Goal: Transaction & Acquisition: Purchase product/service

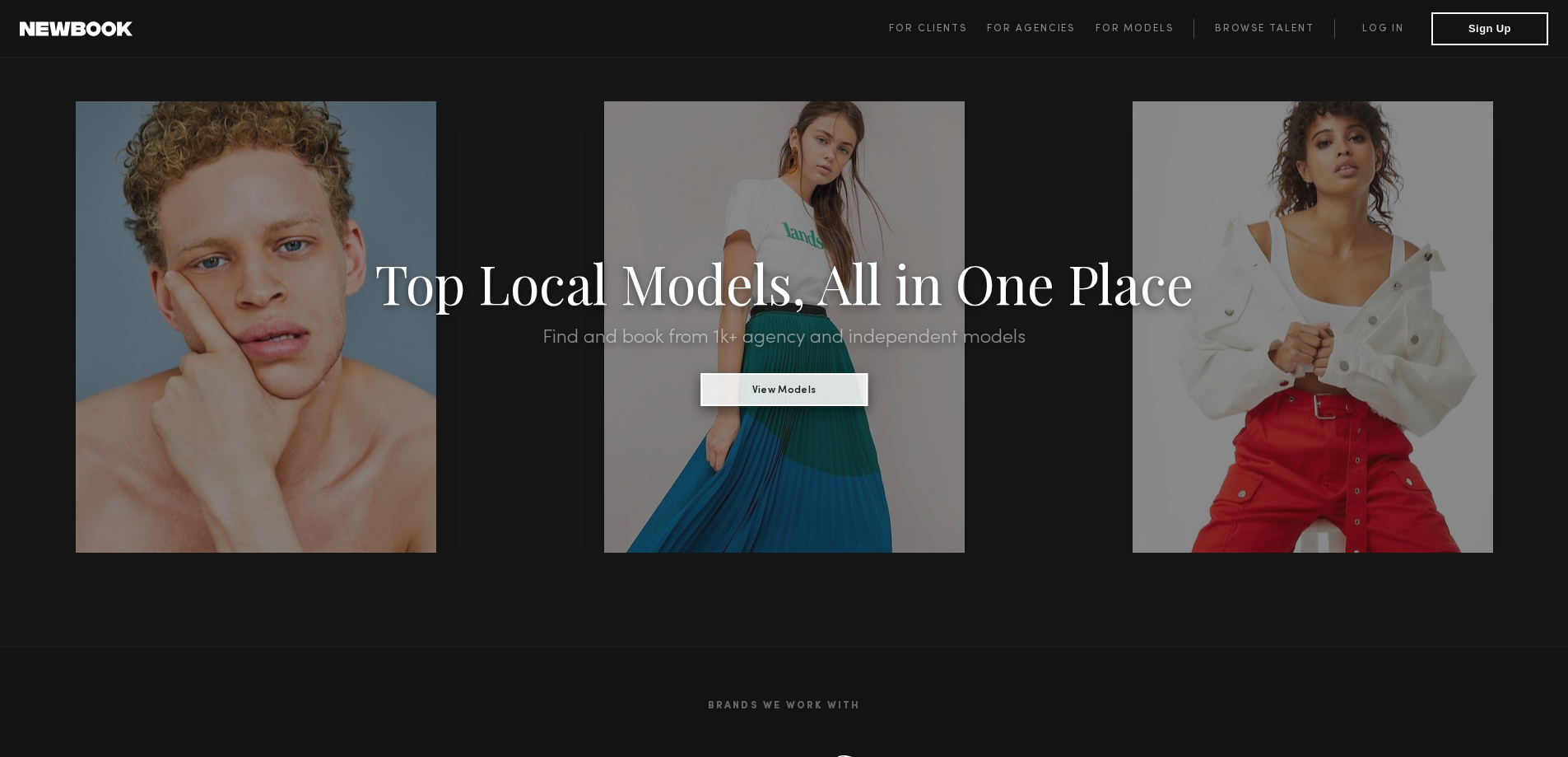
click at [793, 384] on button "View Models" at bounding box center [783, 389] width 167 height 33
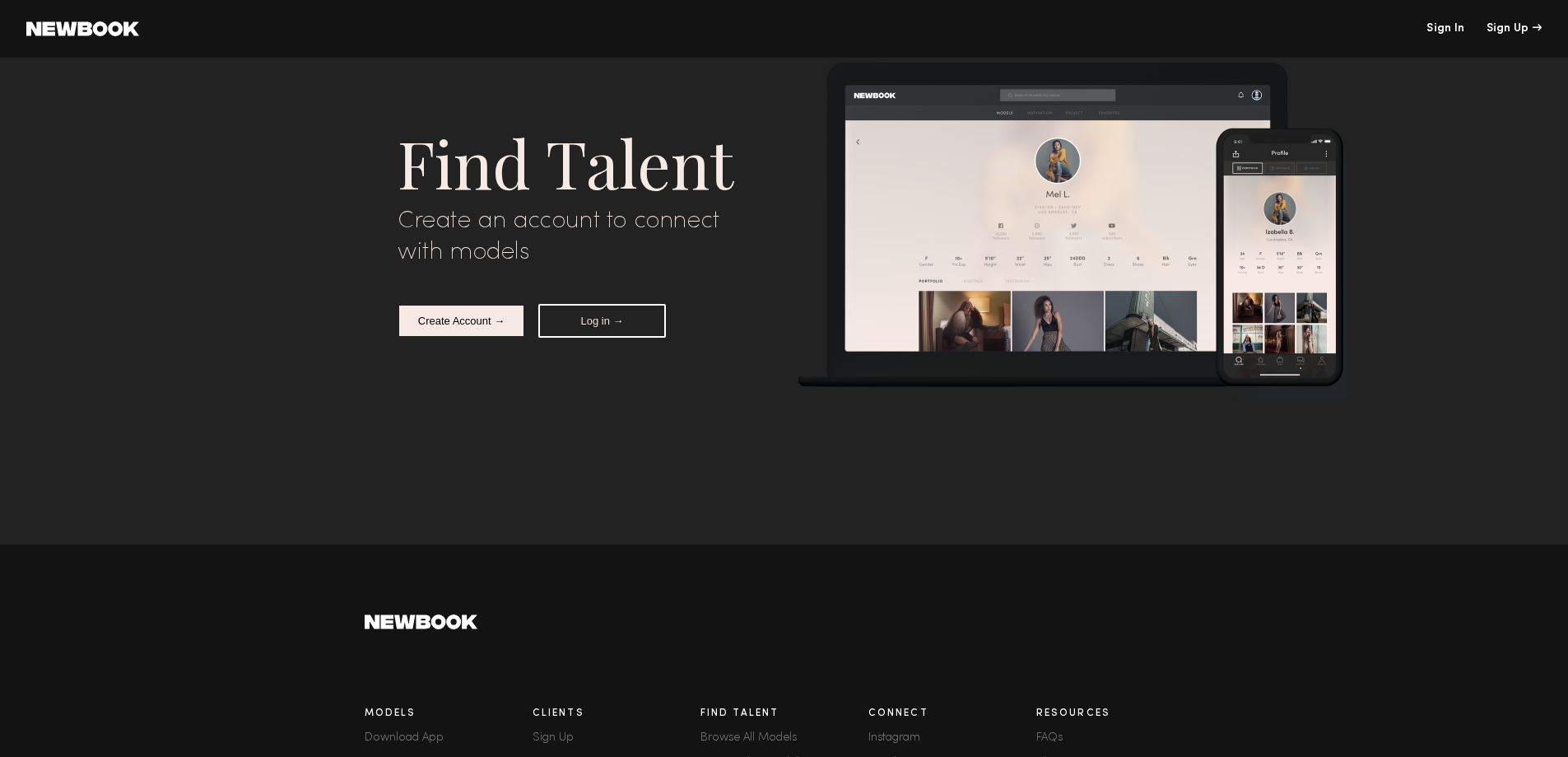
scroll to position [5398, 0]
click at [1441, 26] on link "Sign In" at bounding box center [1445, 28] width 38 height 11
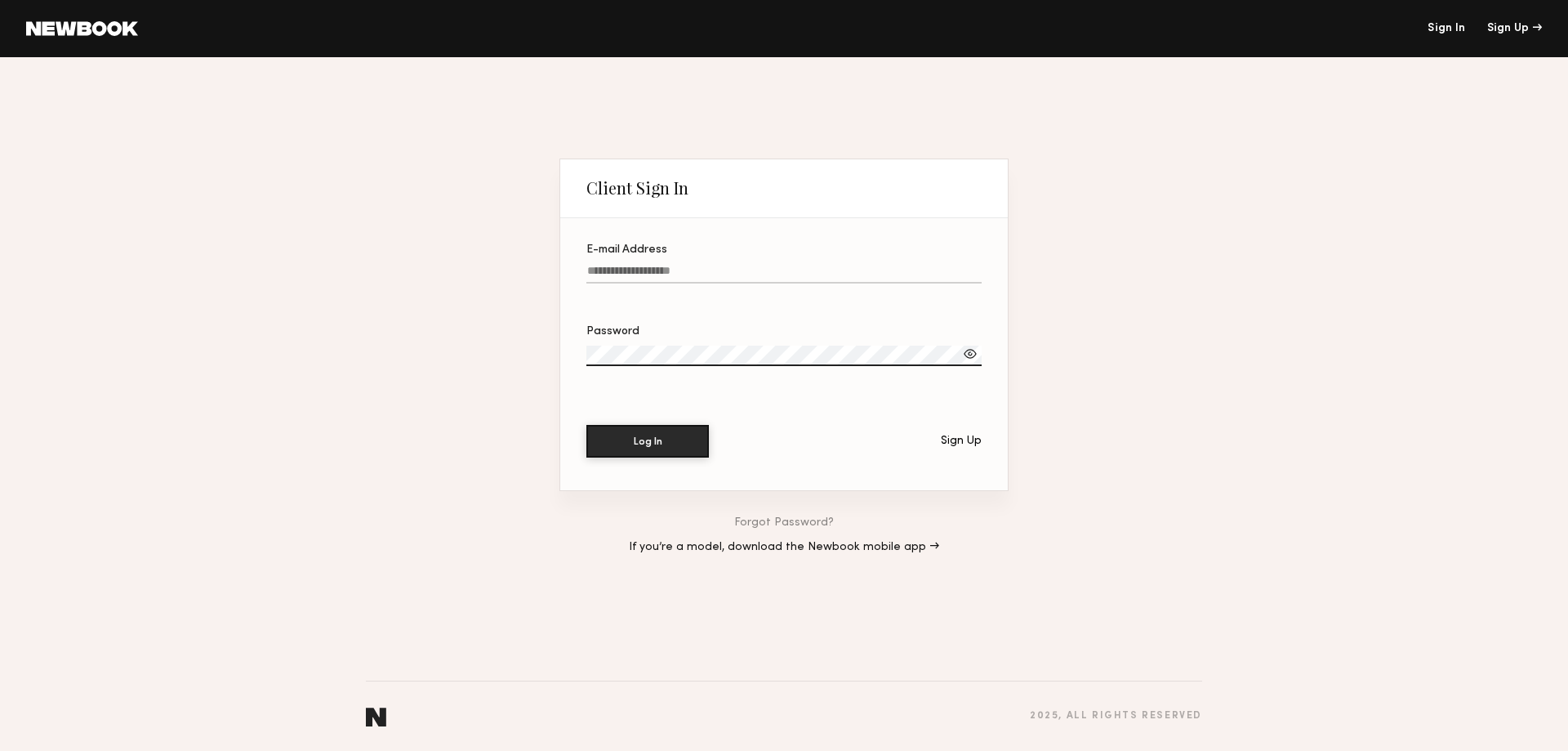
click at [725, 265] on input "E-mail Address" at bounding box center [784, 274] width 395 height 19
type input "**********"
click at [630, 435] on button "Log In" at bounding box center [647, 440] width 123 height 33
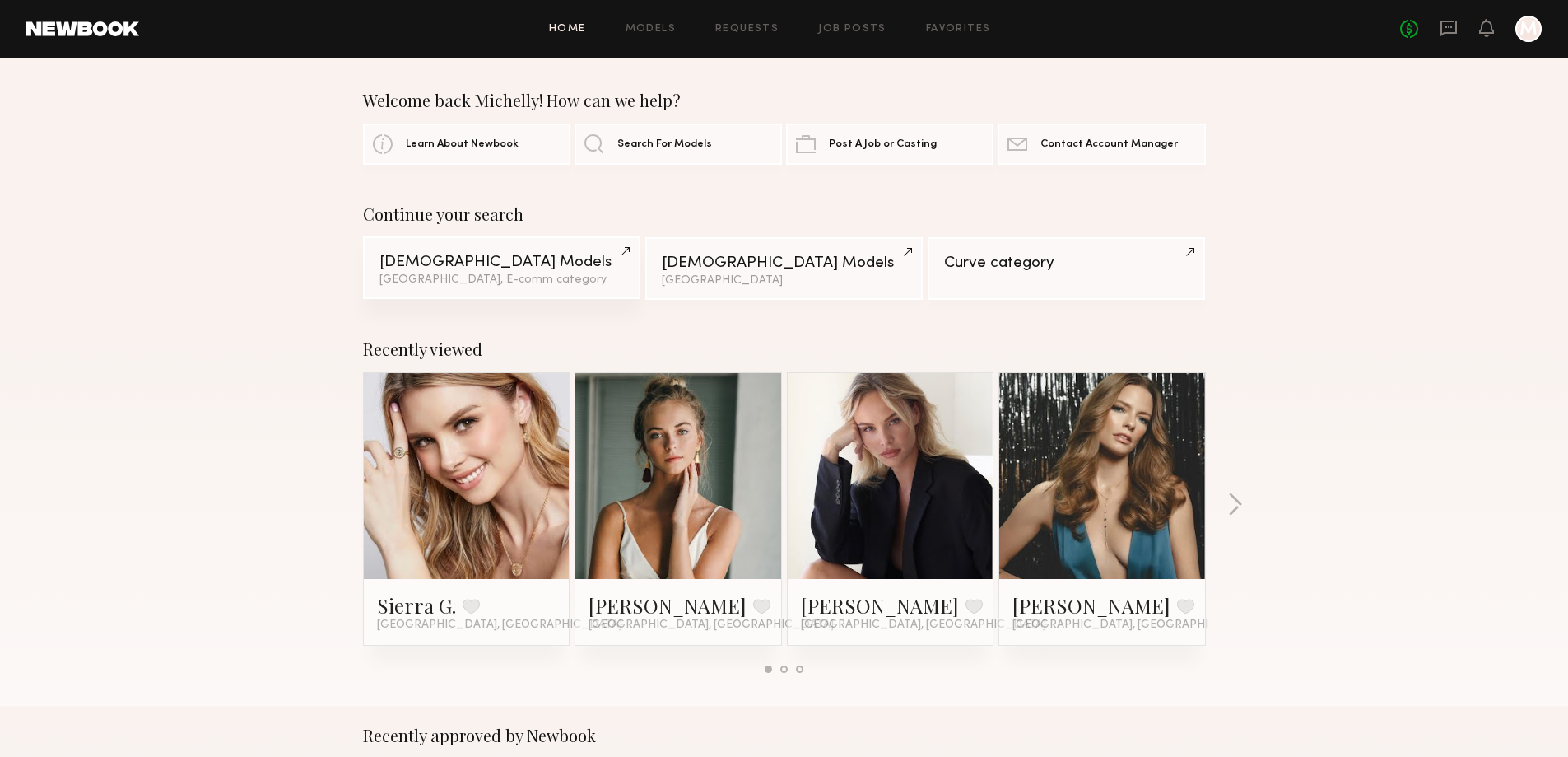
click at [501, 260] on div "Female Models" at bounding box center [501, 262] width 244 height 16
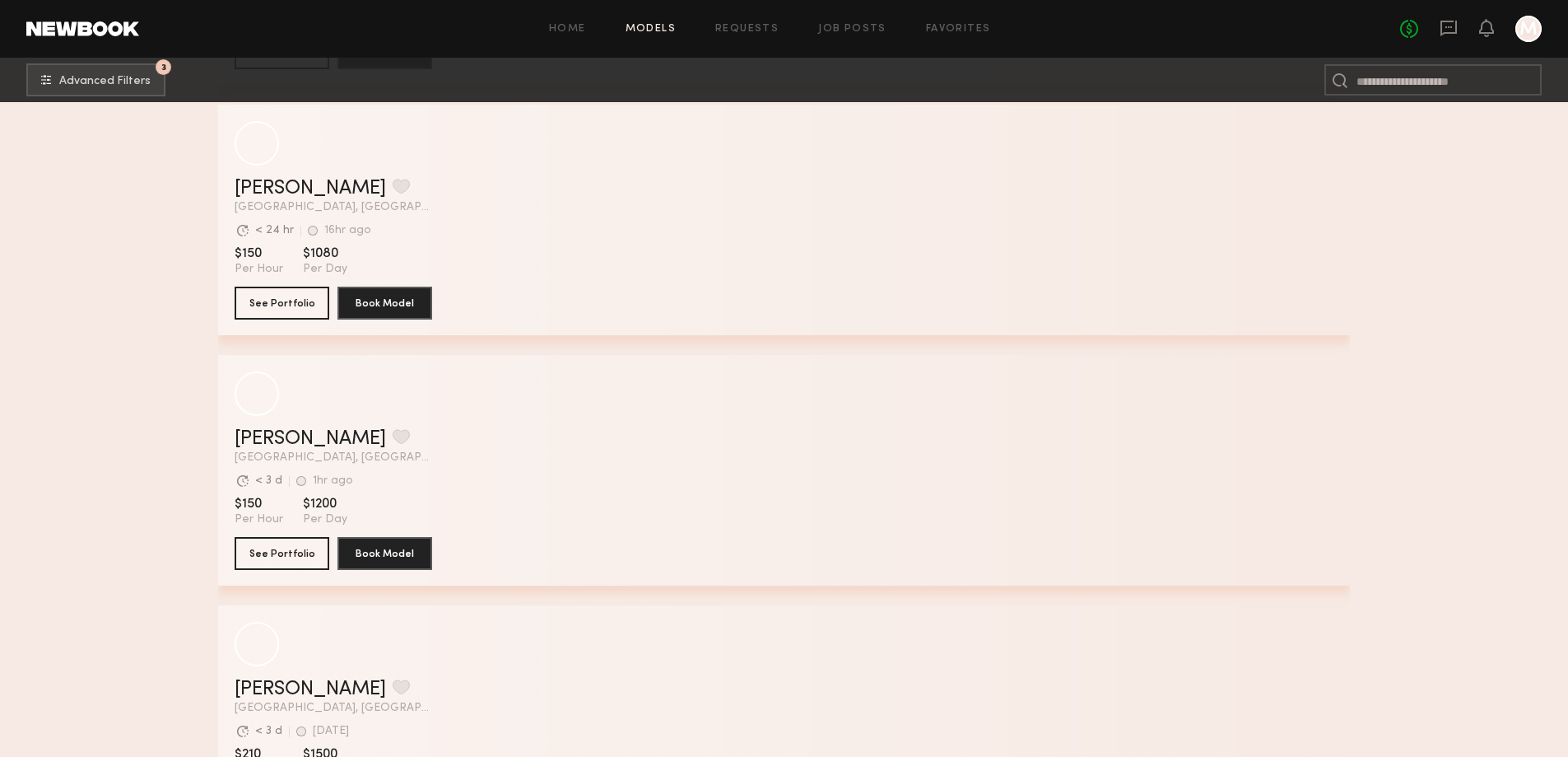
scroll to position [12164, 0]
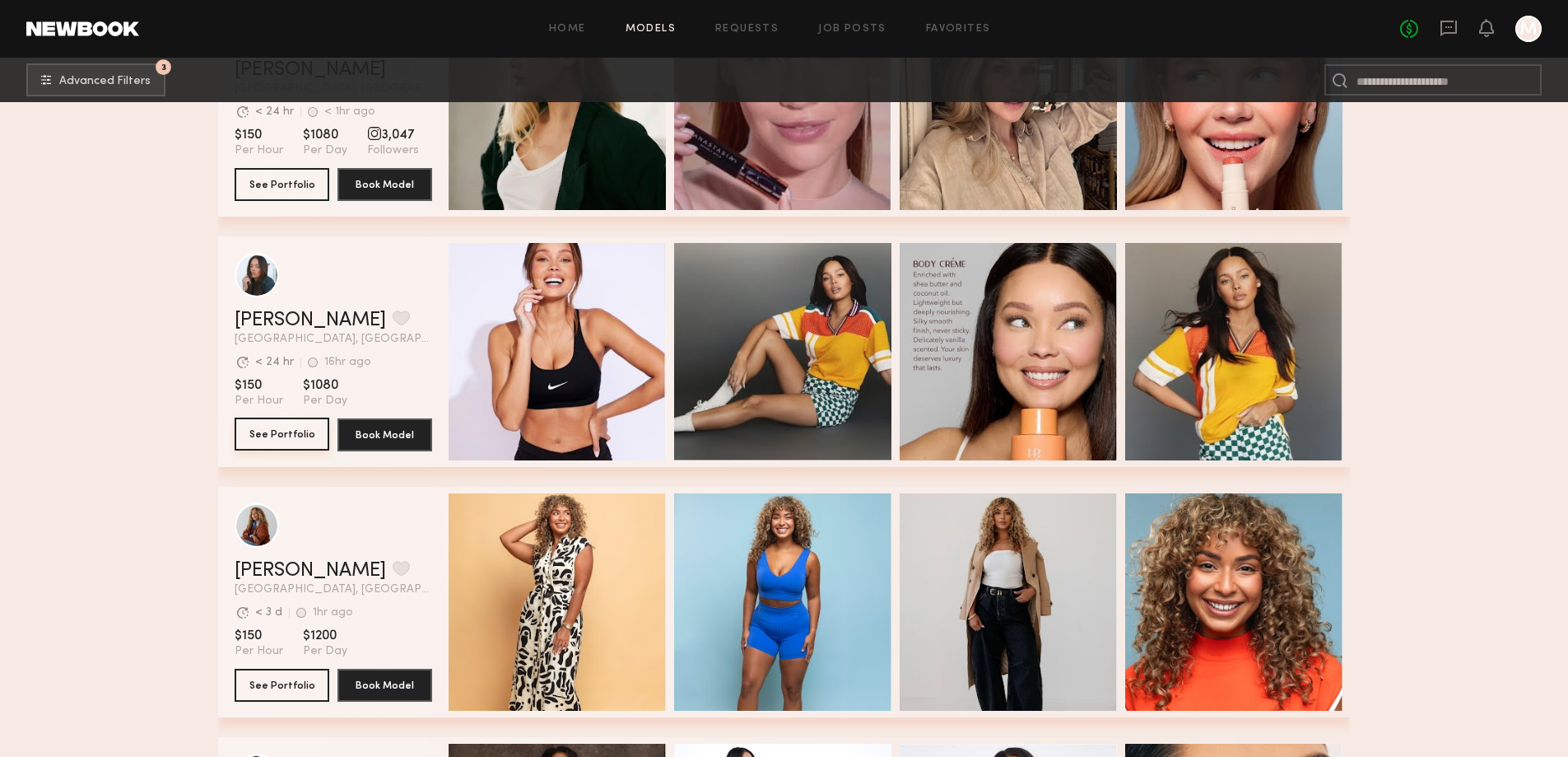
click at [276, 438] on button "See Portfolio" at bounding box center [282, 433] width 94 height 33
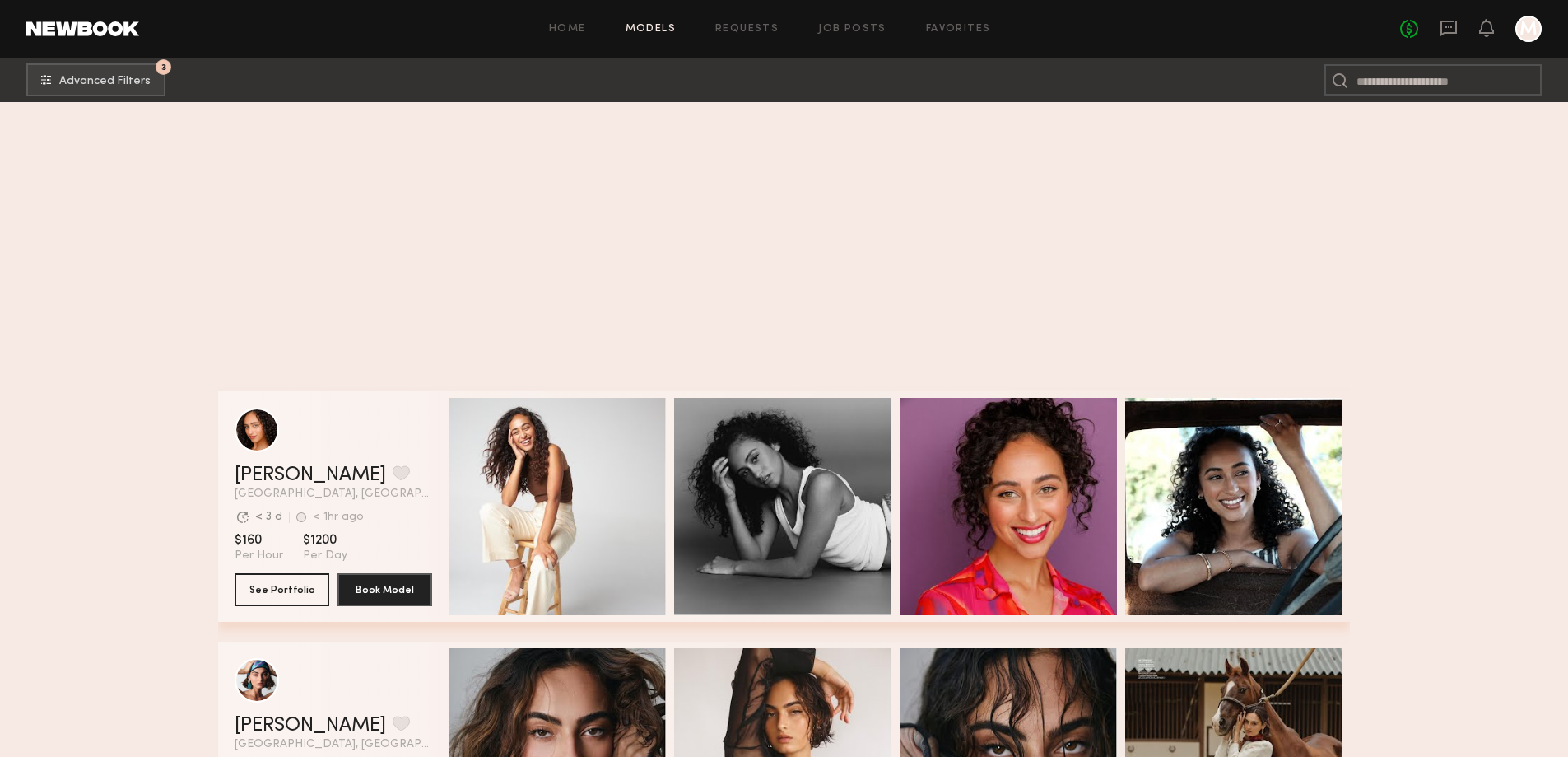
scroll to position [13422, 0]
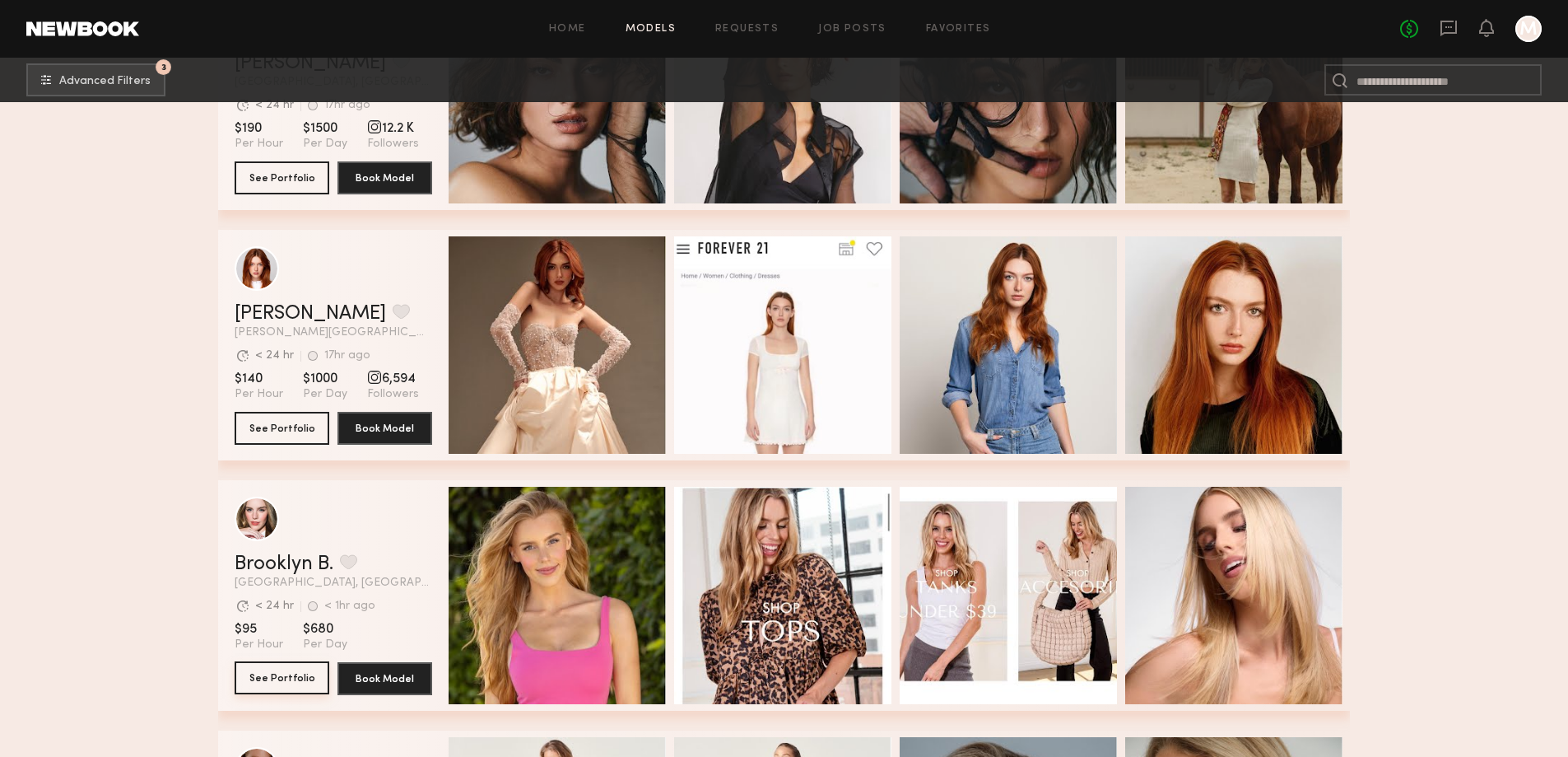
click at [272, 679] on button "See Portfolio" at bounding box center [282, 678] width 94 height 33
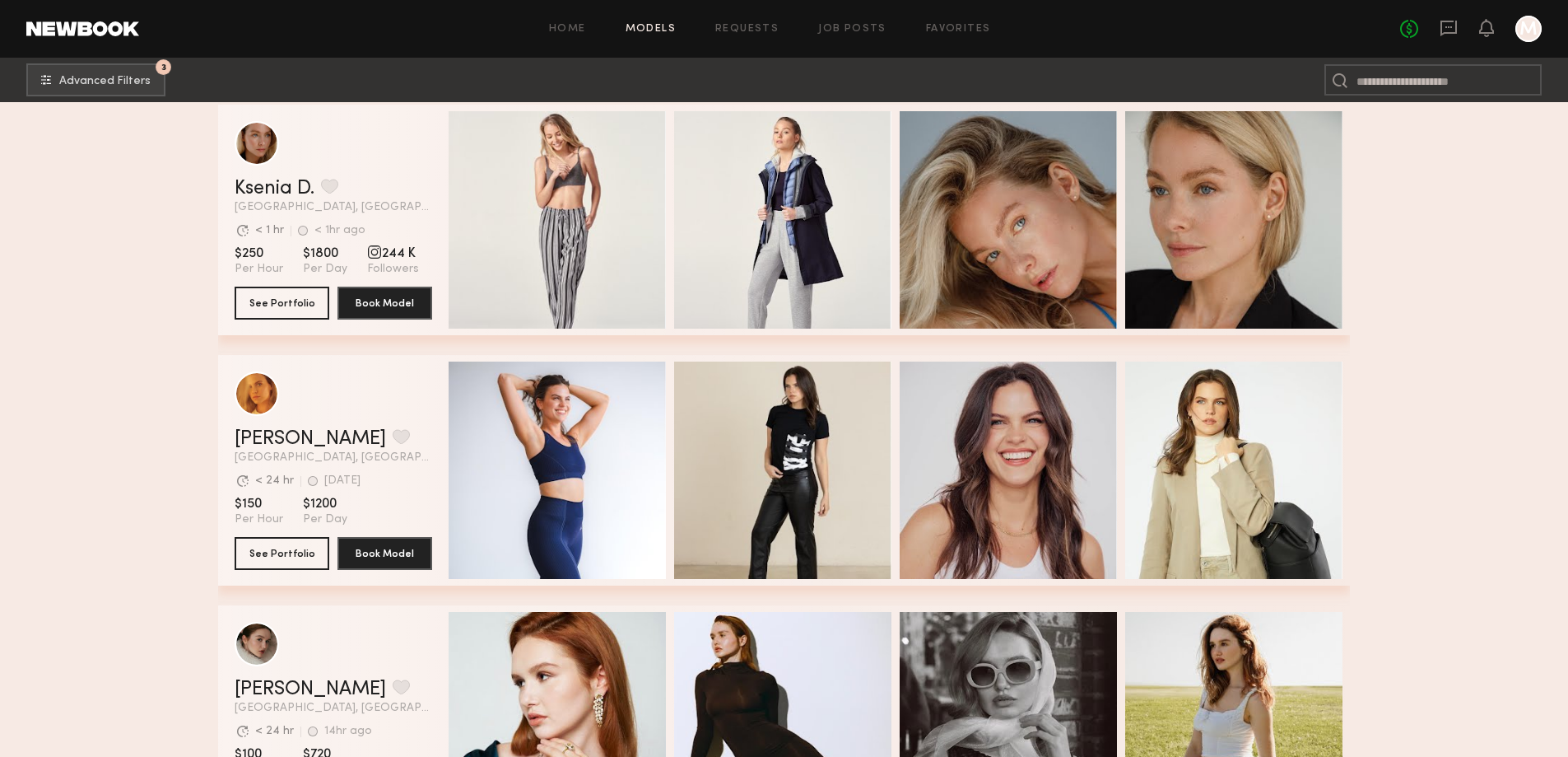
scroll to position [14476, 0]
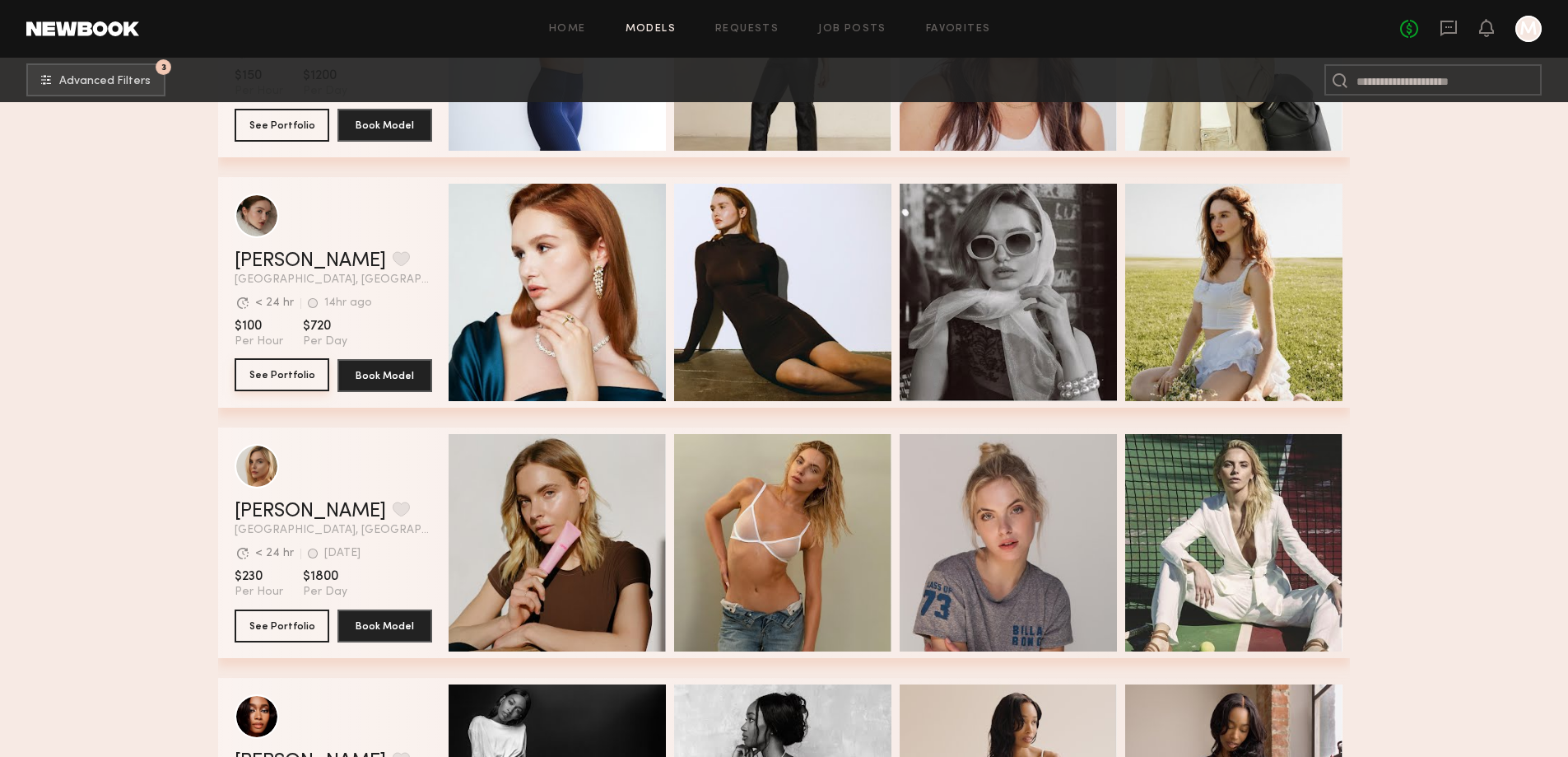
click at [300, 377] on button "See Portfolio" at bounding box center [282, 374] width 94 height 33
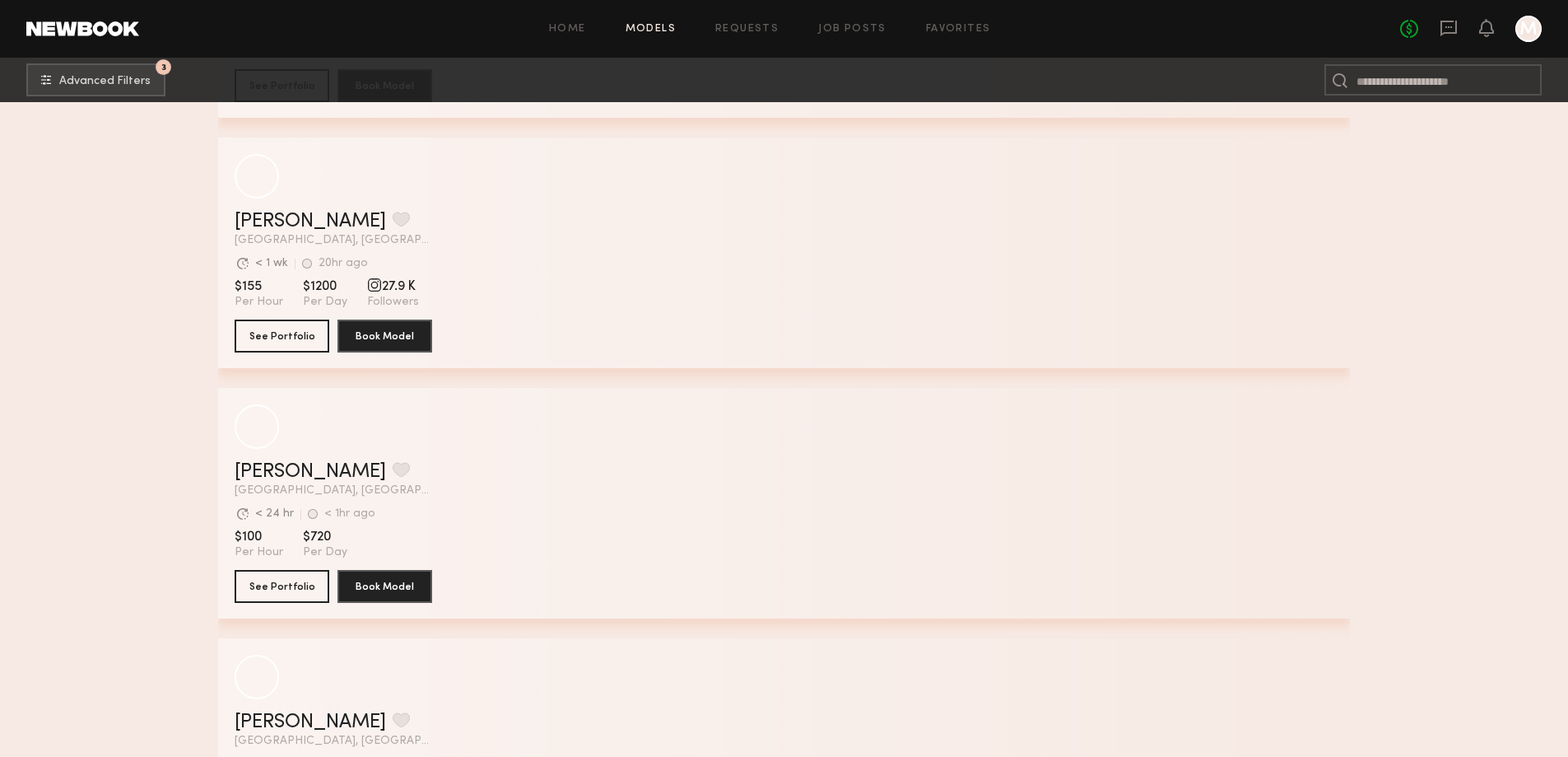
scroll to position [28945, 0]
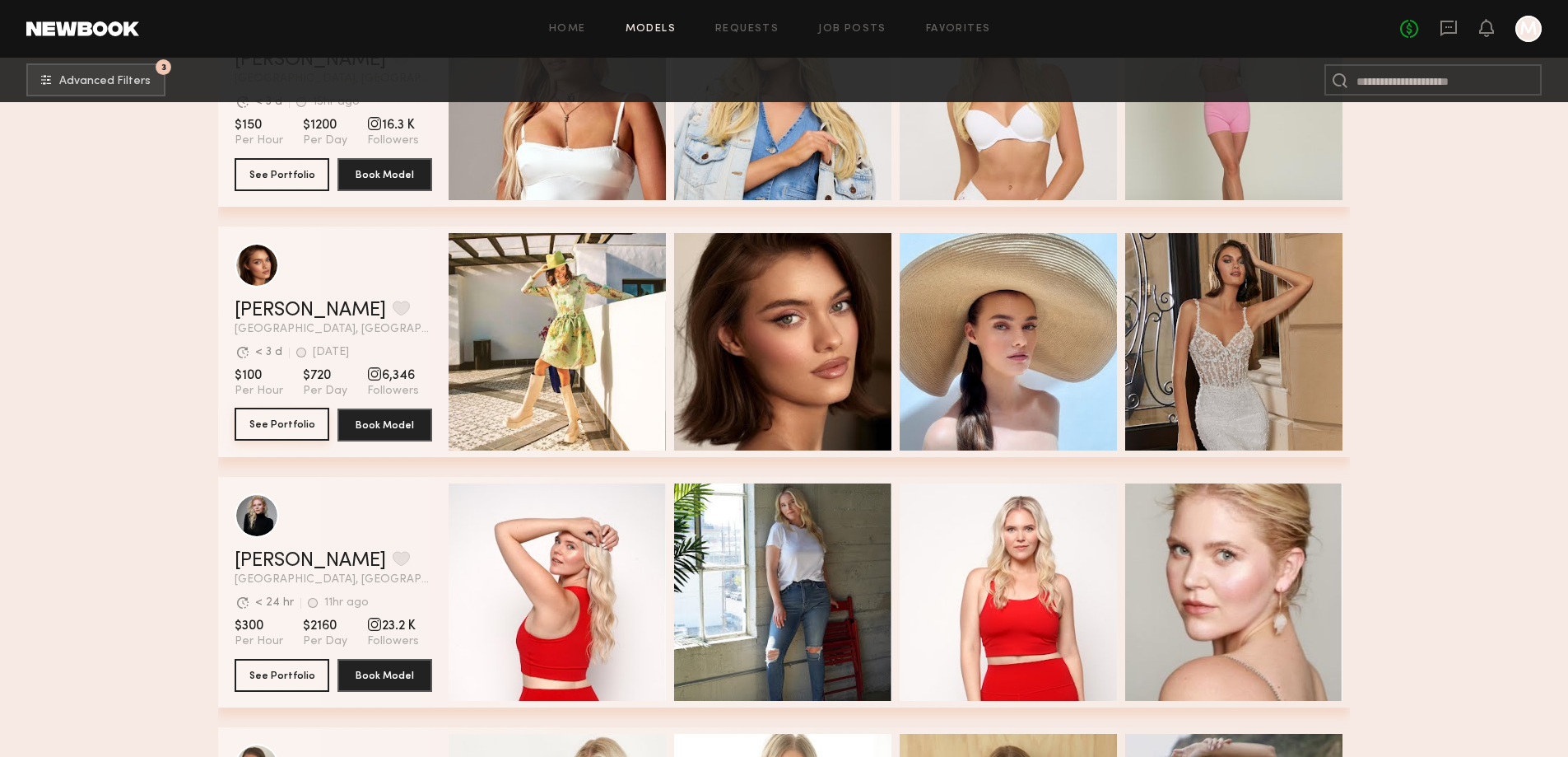
click at [288, 432] on button "See Portfolio" at bounding box center [282, 424] width 94 height 33
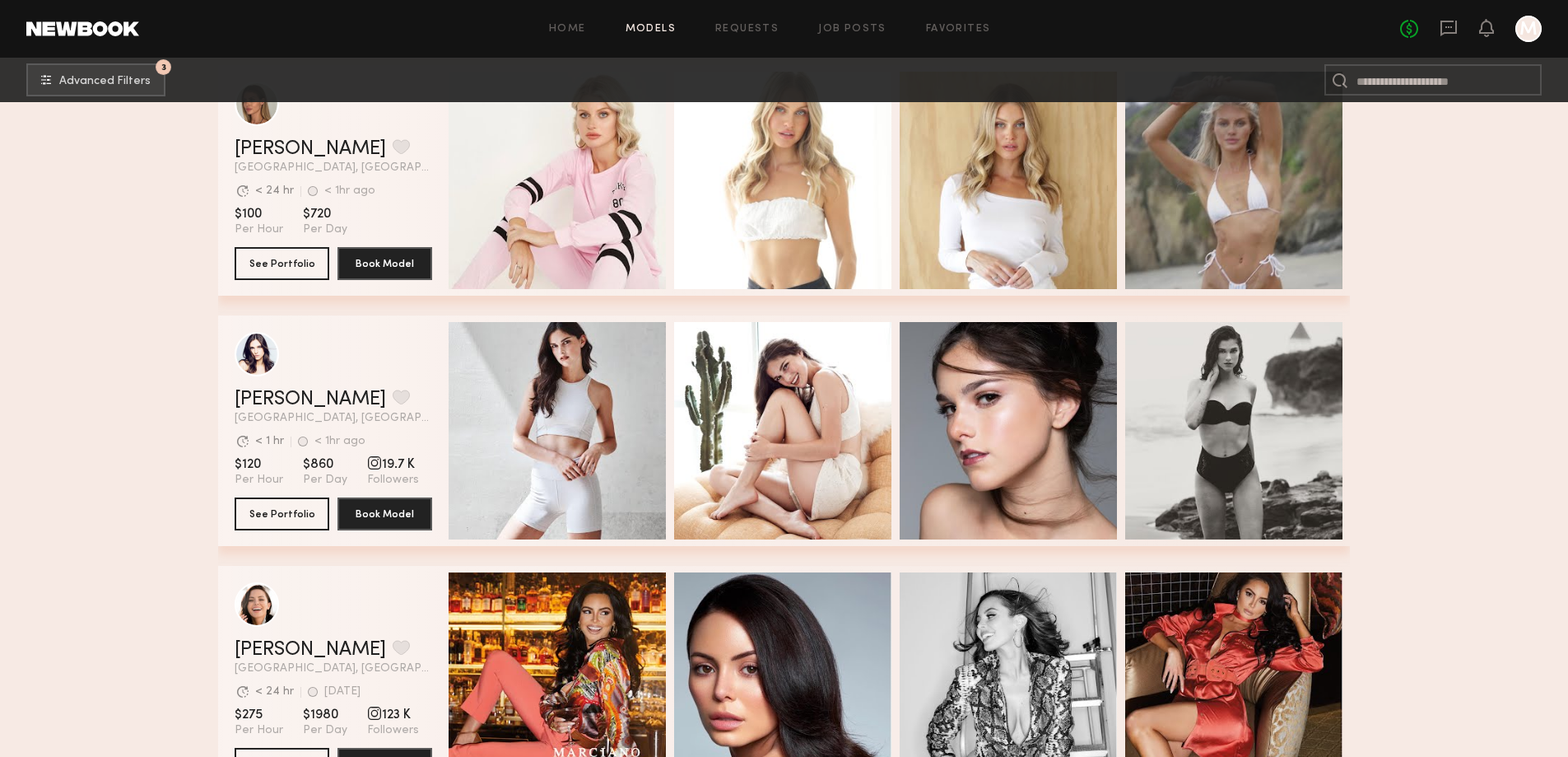
scroll to position [29575, 0]
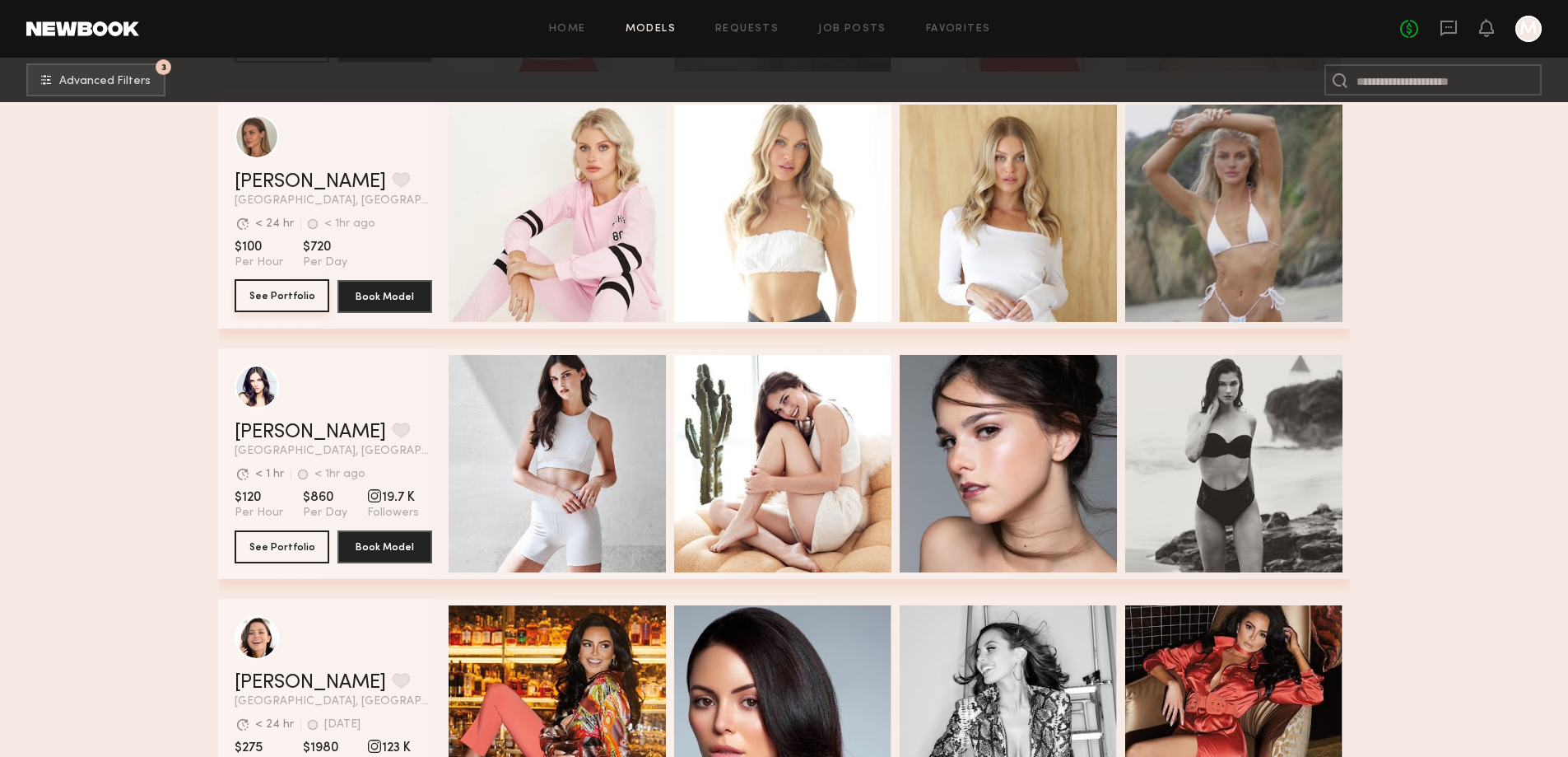
click at [287, 303] on button "See Portfolio" at bounding box center [282, 295] width 94 height 33
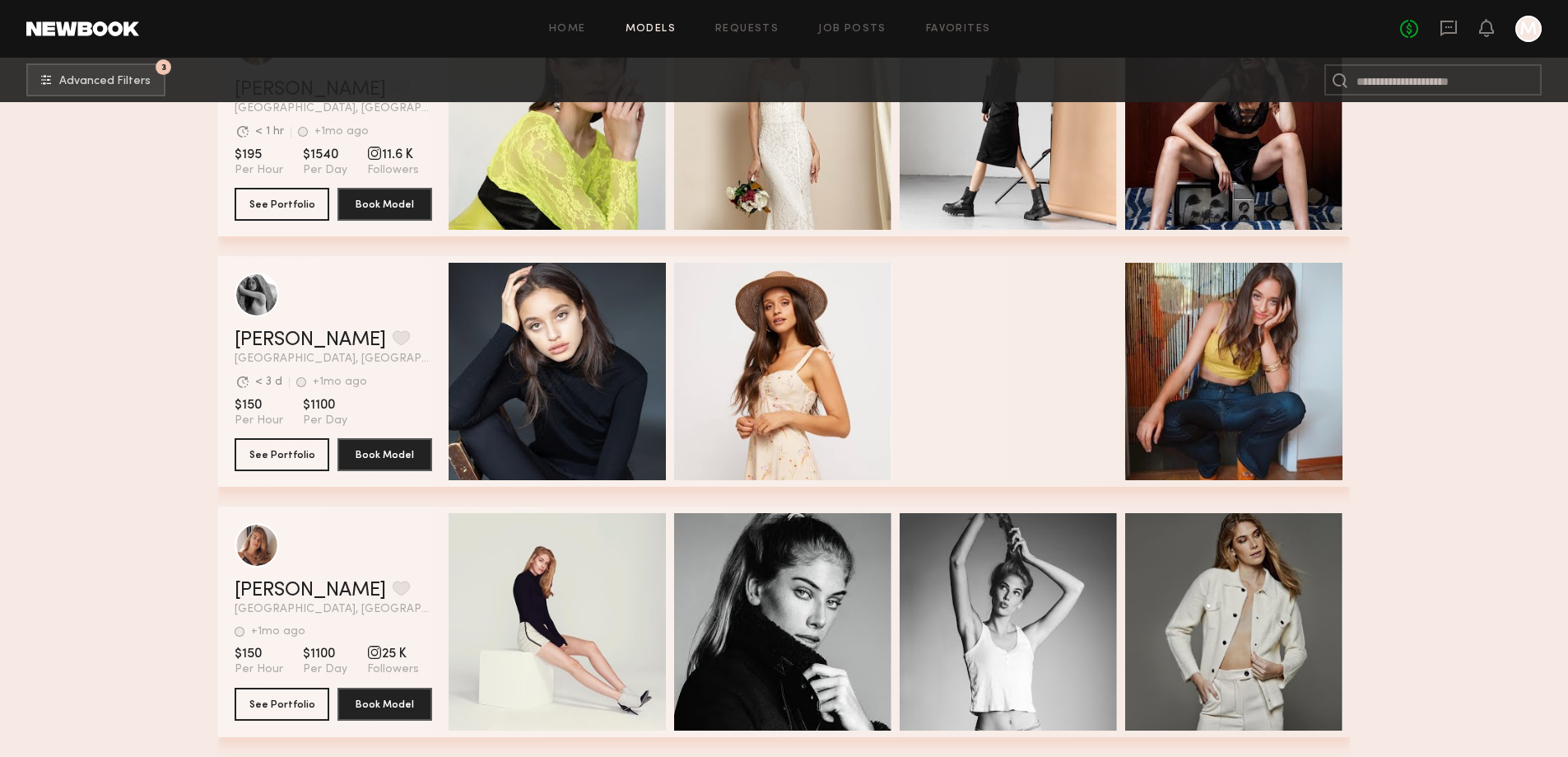
scroll to position [42914, 0]
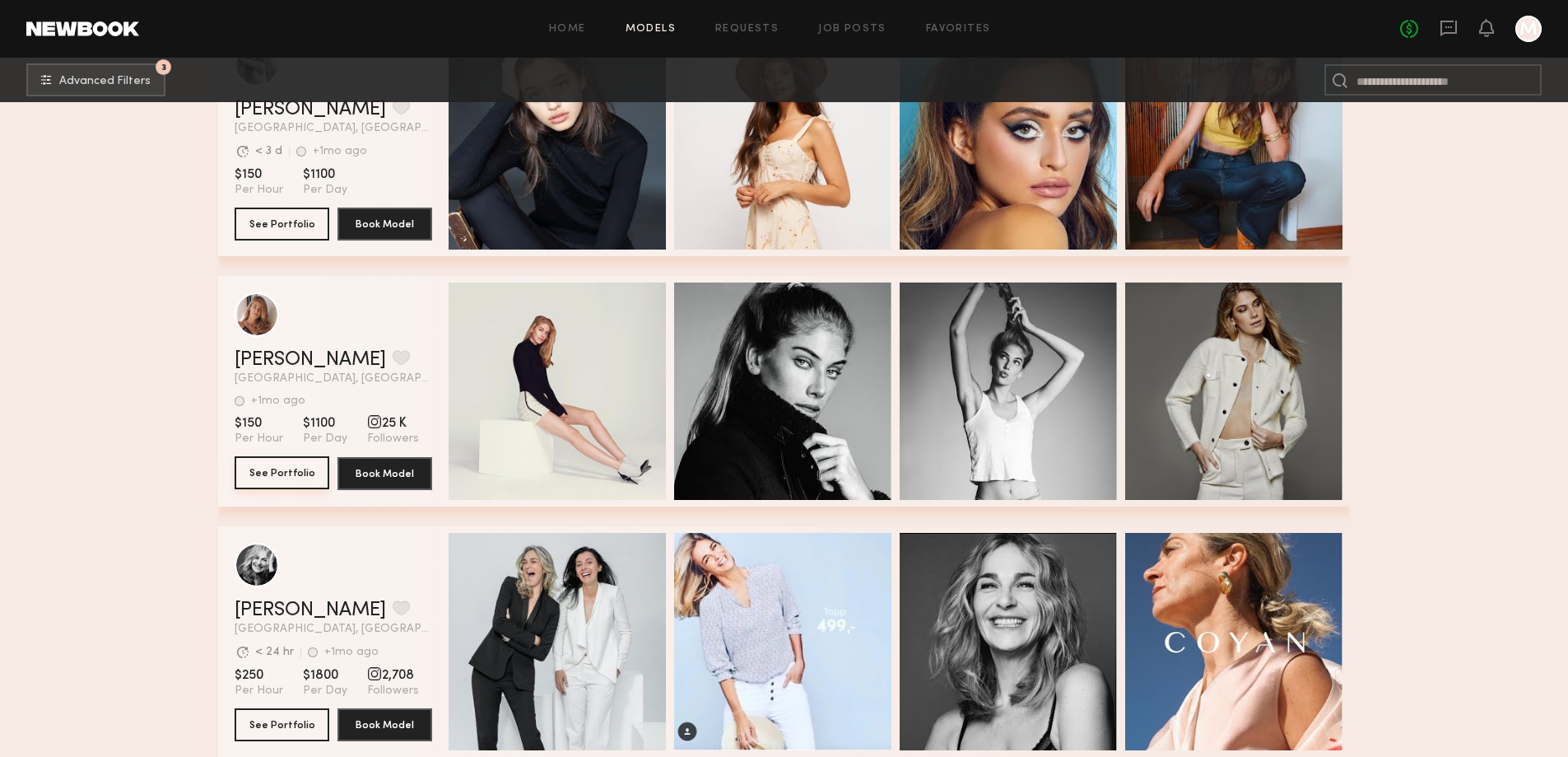
click at [280, 478] on button "See Portfolio" at bounding box center [282, 472] width 94 height 33
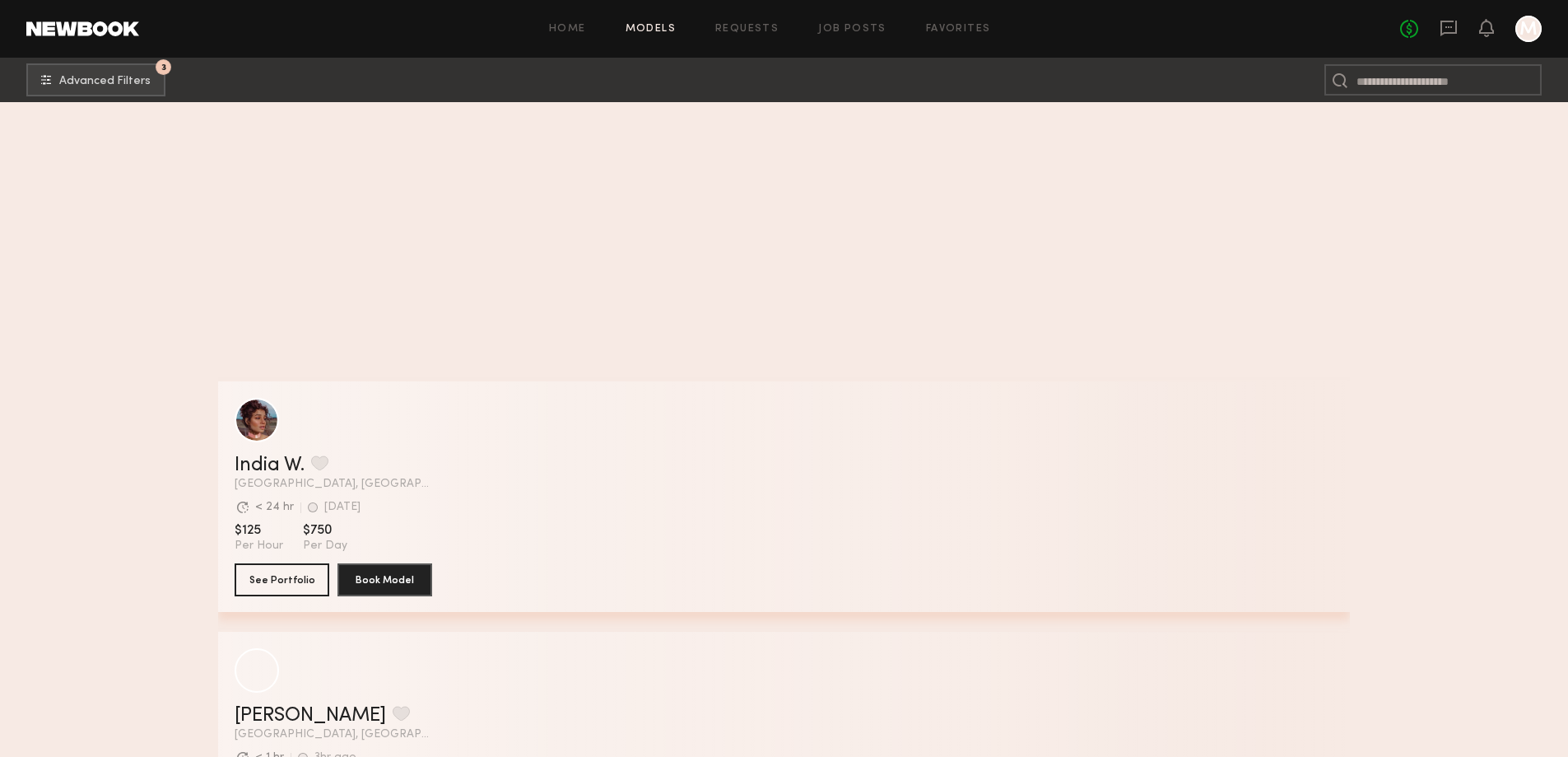
scroll to position [46224, 0]
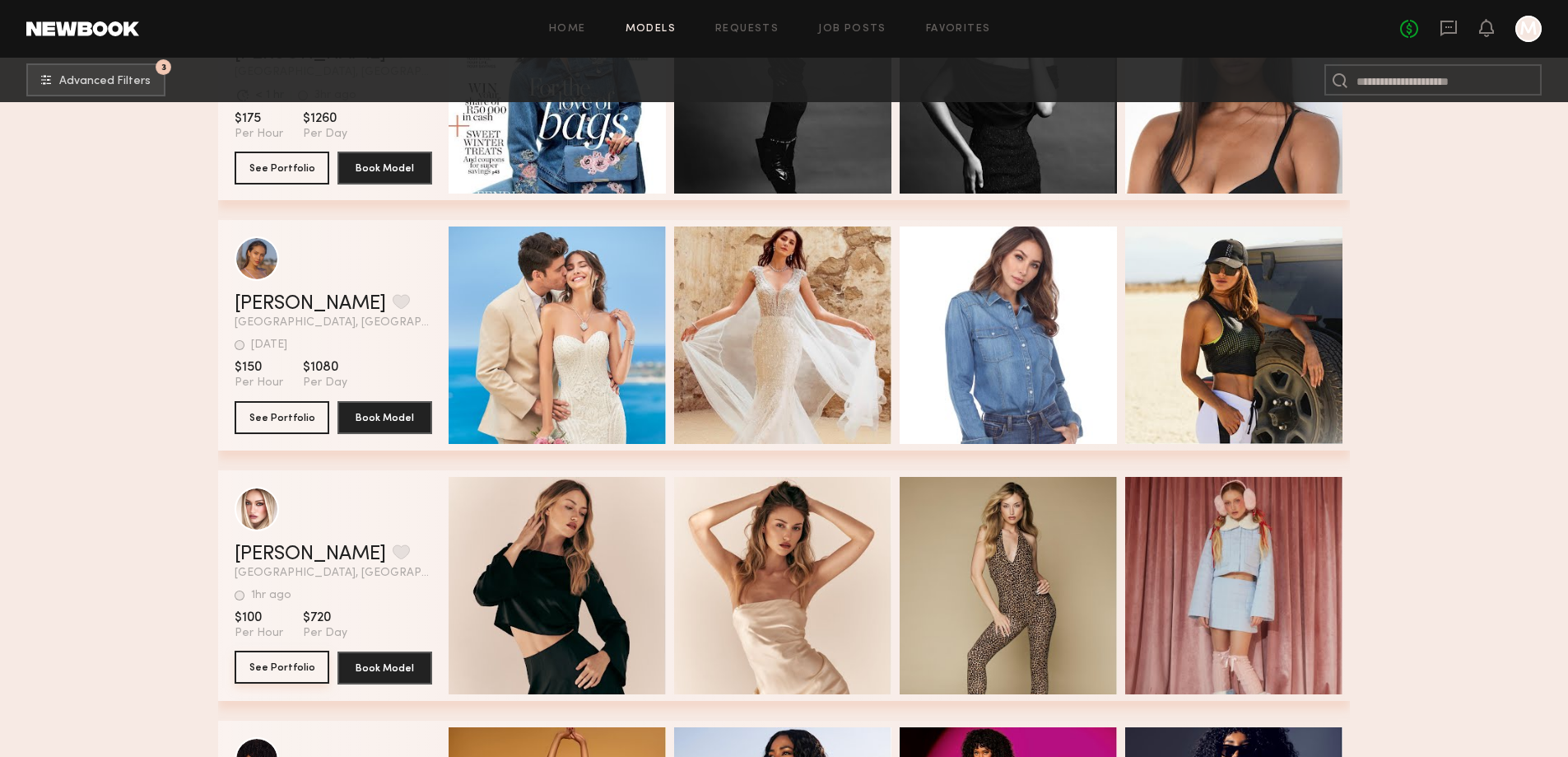
click at [251, 669] on button "See Portfolio" at bounding box center [282, 666] width 94 height 33
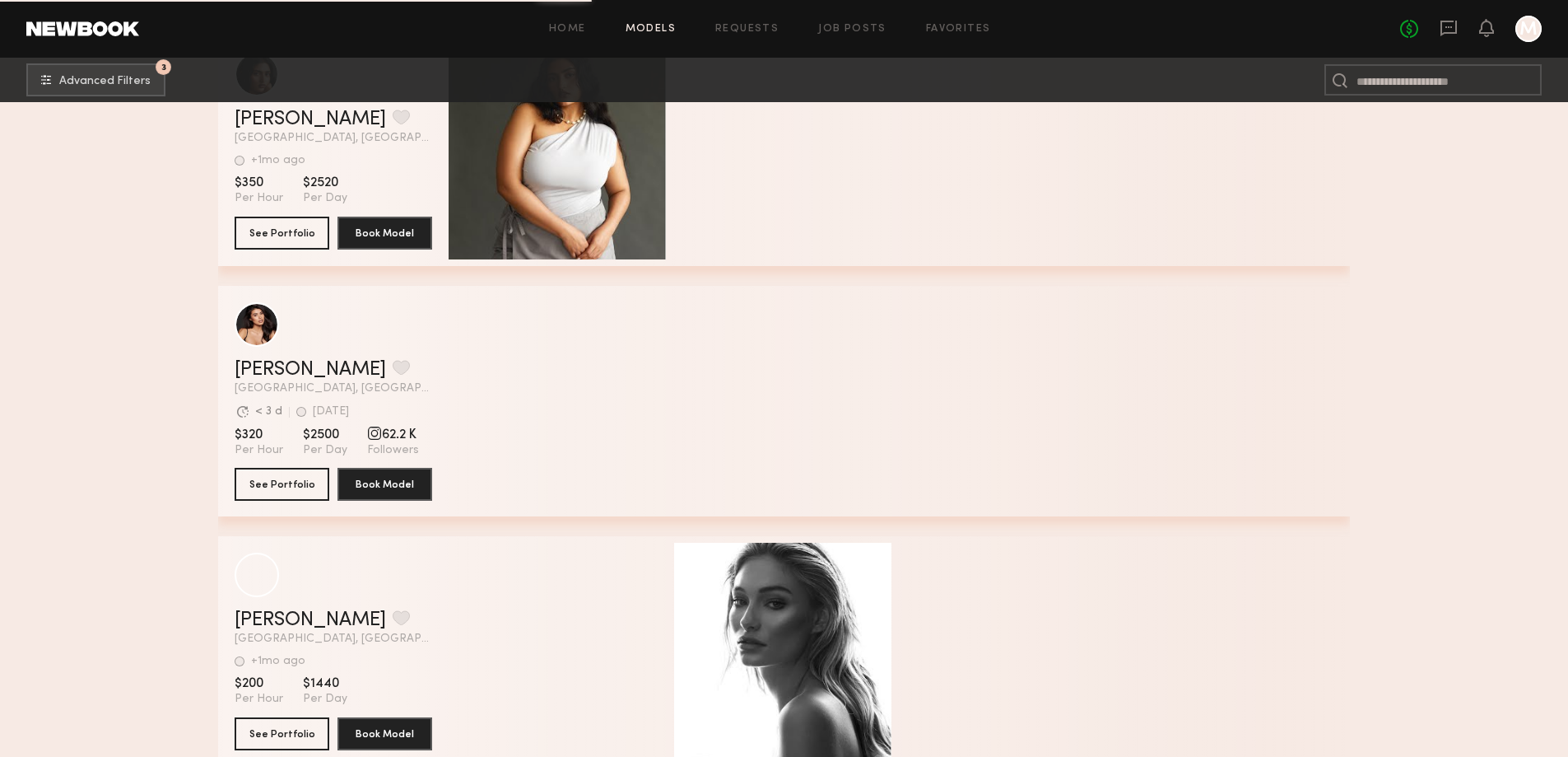
scroll to position [50197, 0]
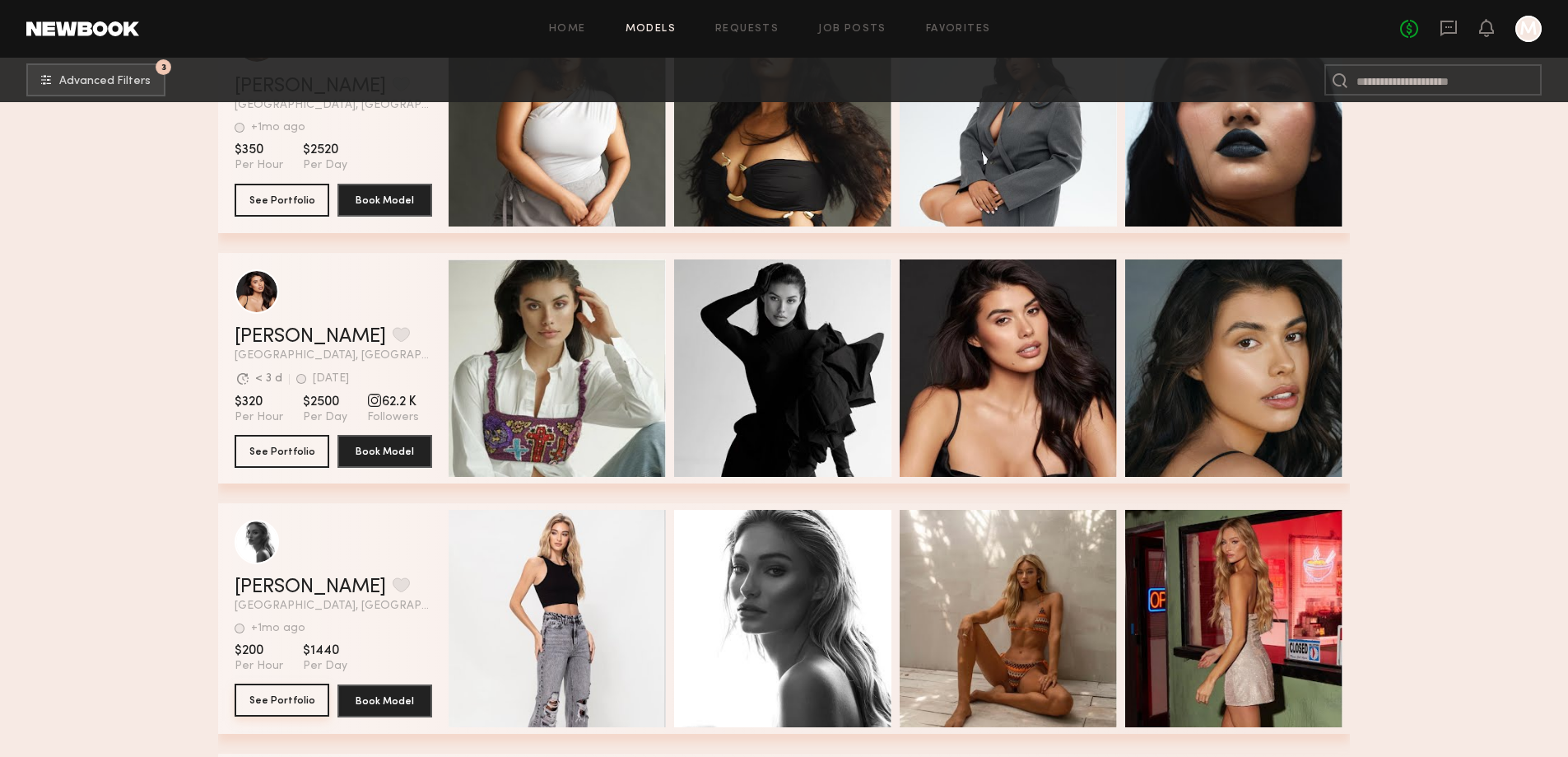
click at [261, 713] on button "See Portfolio" at bounding box center [282, 699] width 94 height 33
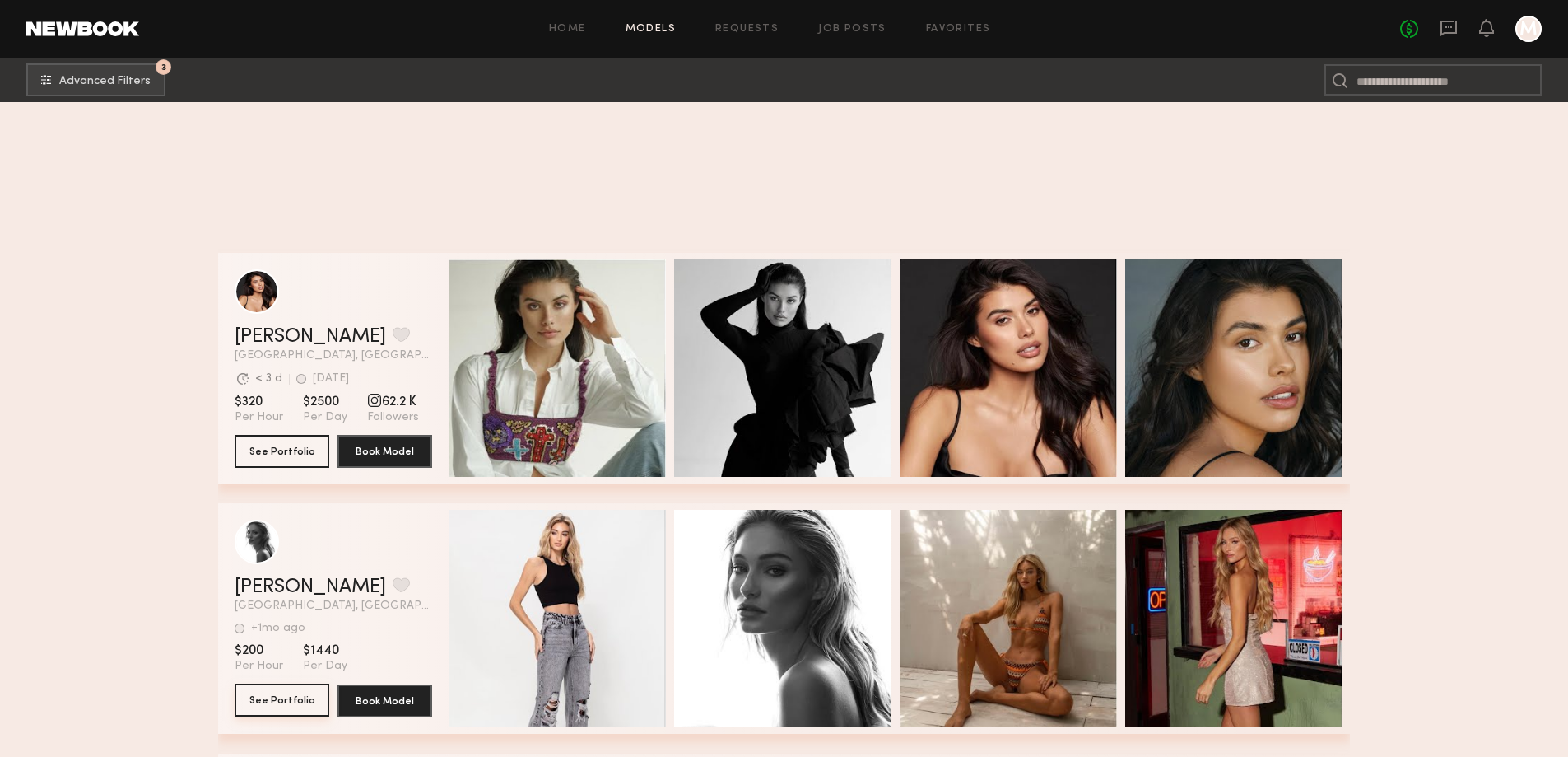
scroll to position [50859, 0]
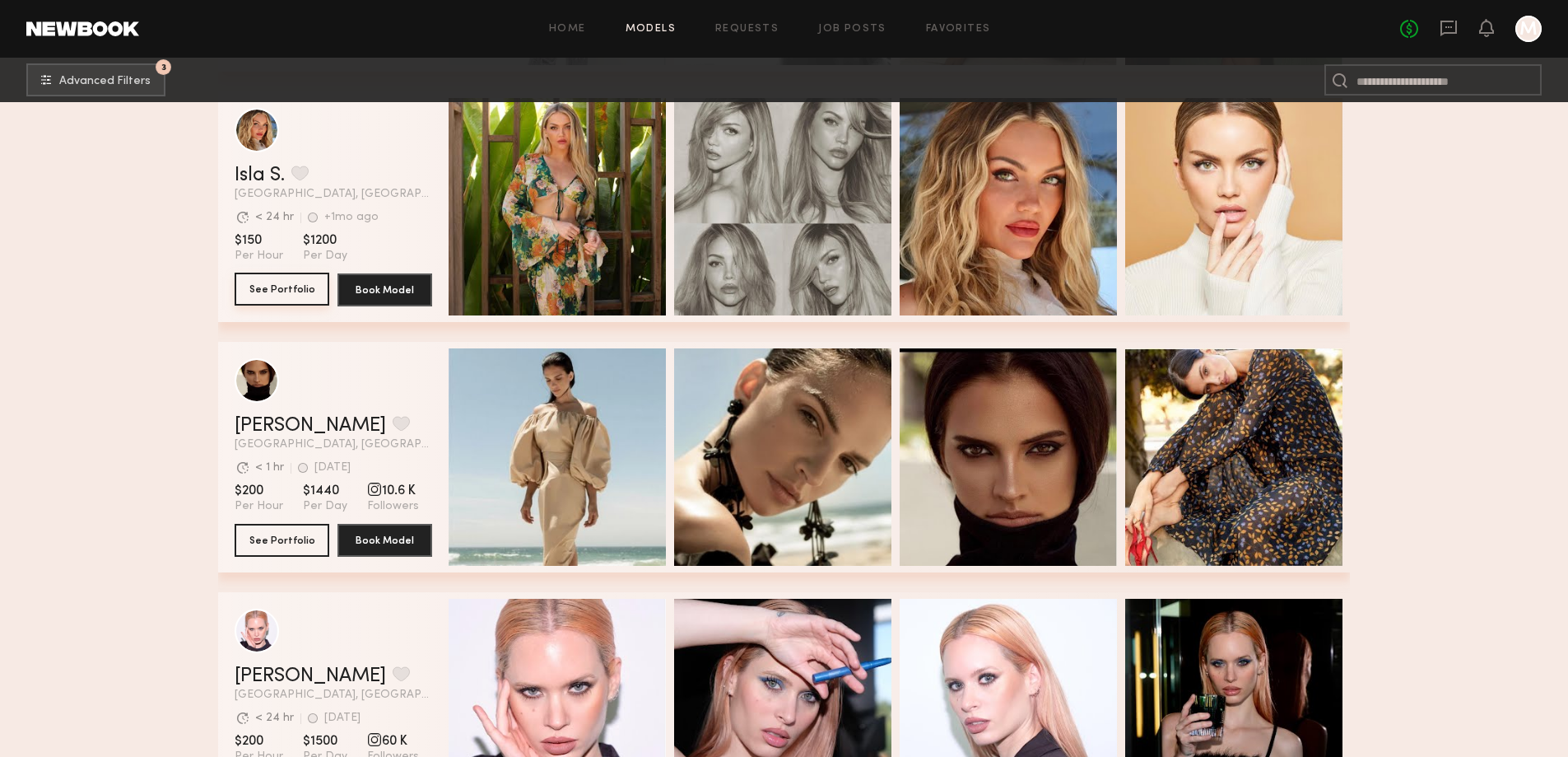
click at [293, 306] on button "See Portfolio" at bounding box center [282, 289] width 94 height 33
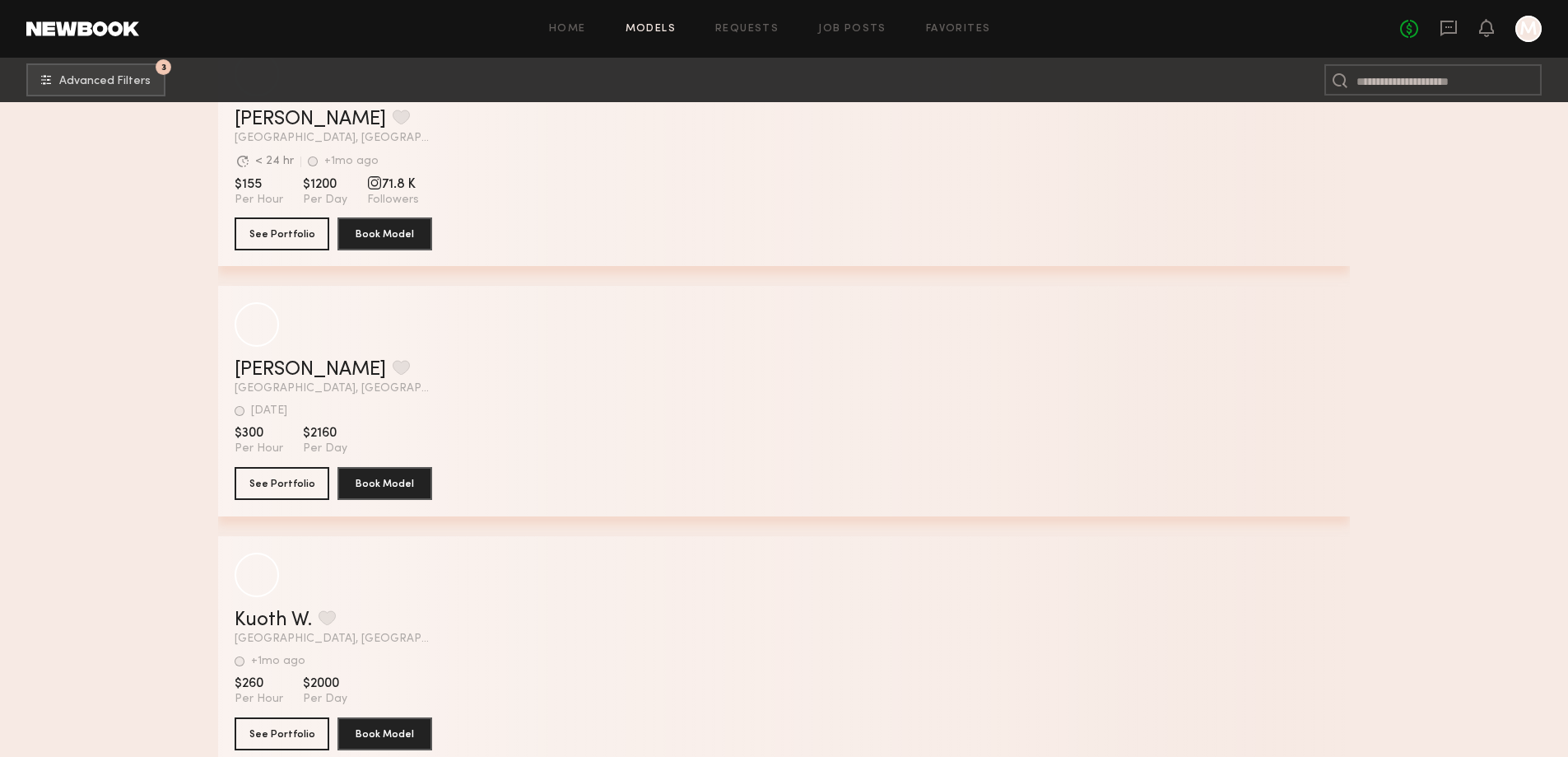
scroll to position [62147, 0]
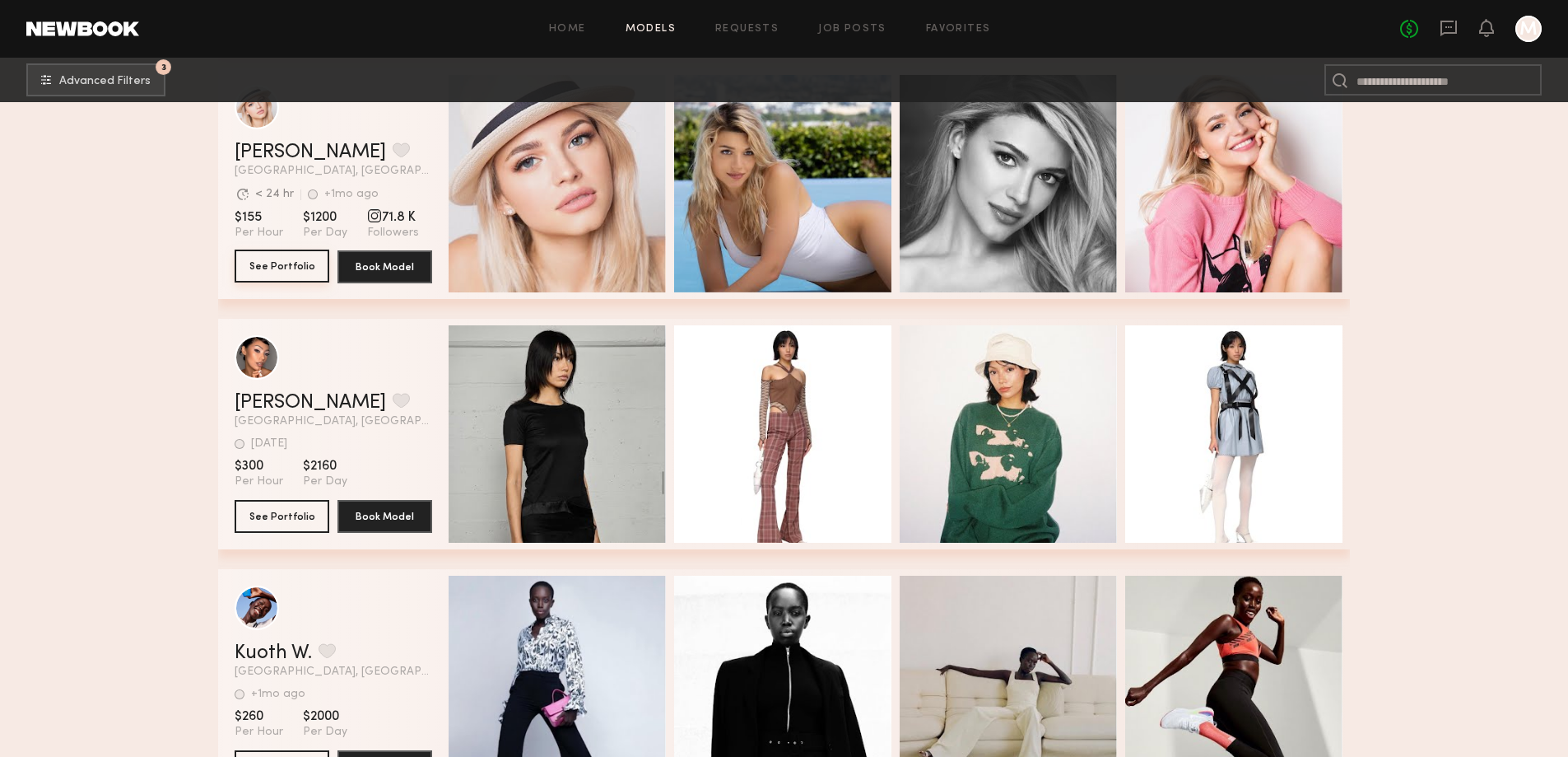
click at [291, 277] on button "See Portfolio" at bounding box center [282, 265] width 94 height 33
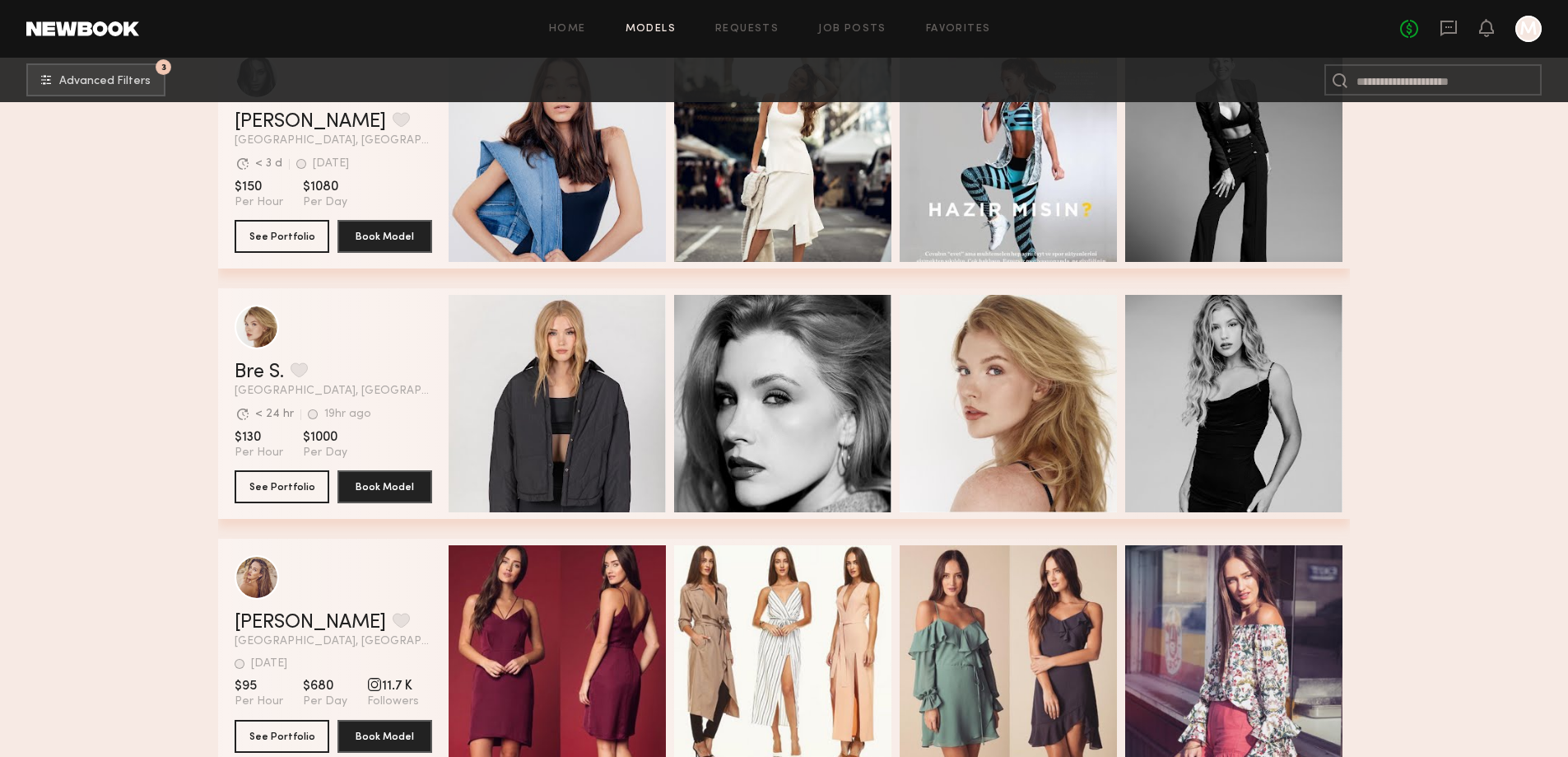
scroll to position [73208, 0]
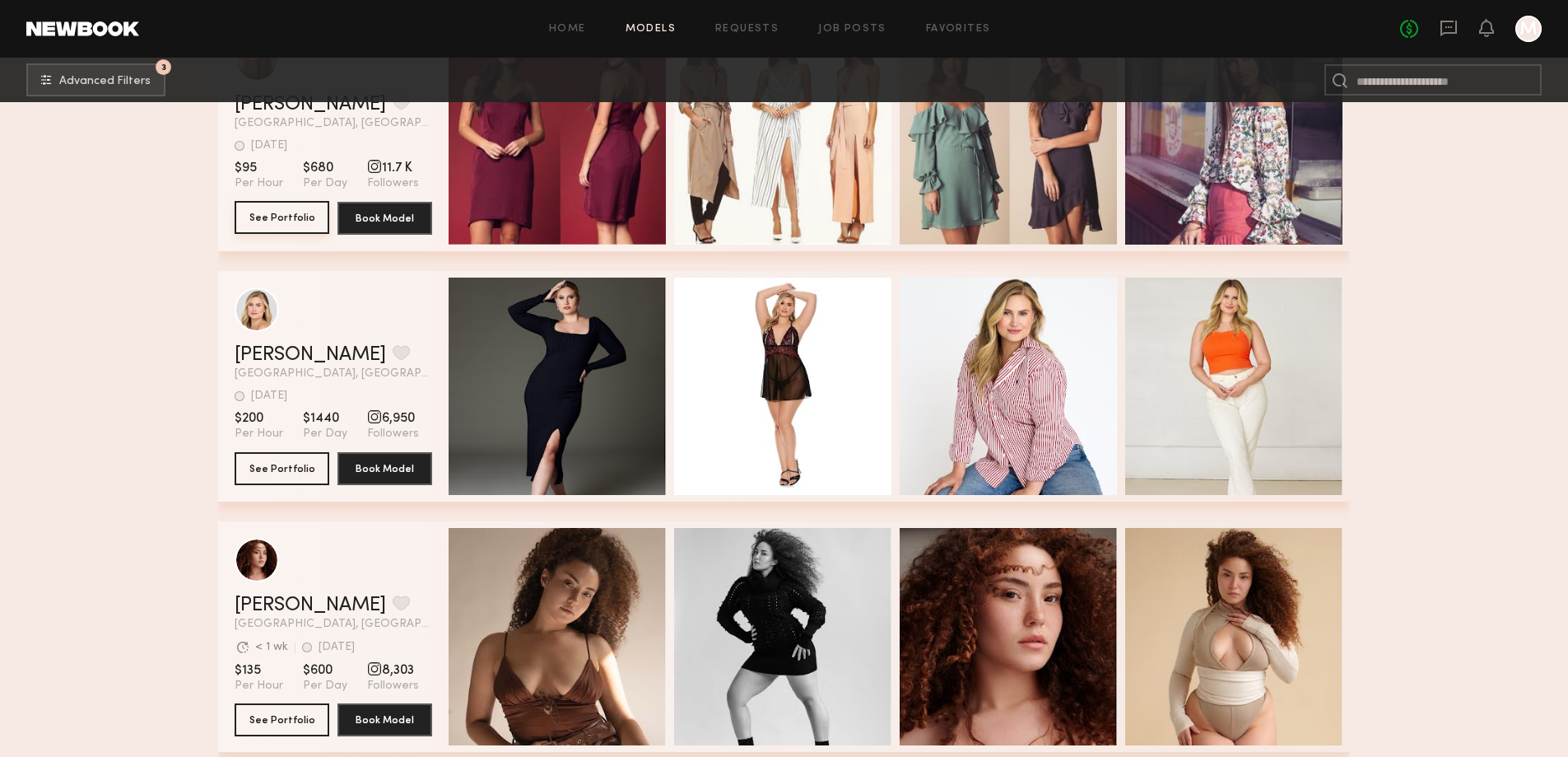
click at [283, 226] on button "See Portfolio" at bounding box center [282, 217] width 94 height 33
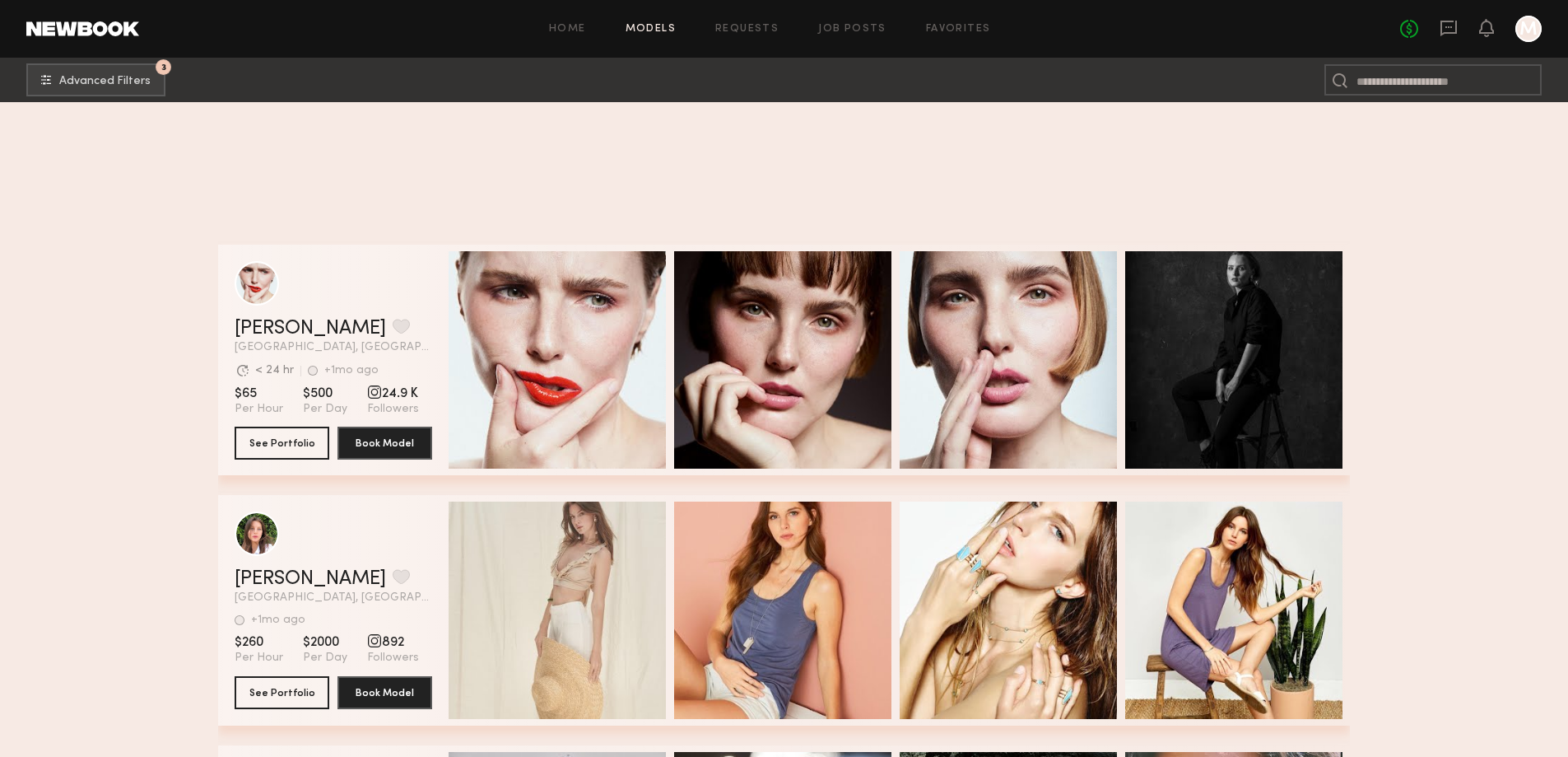
scroll to position [82658, 0]
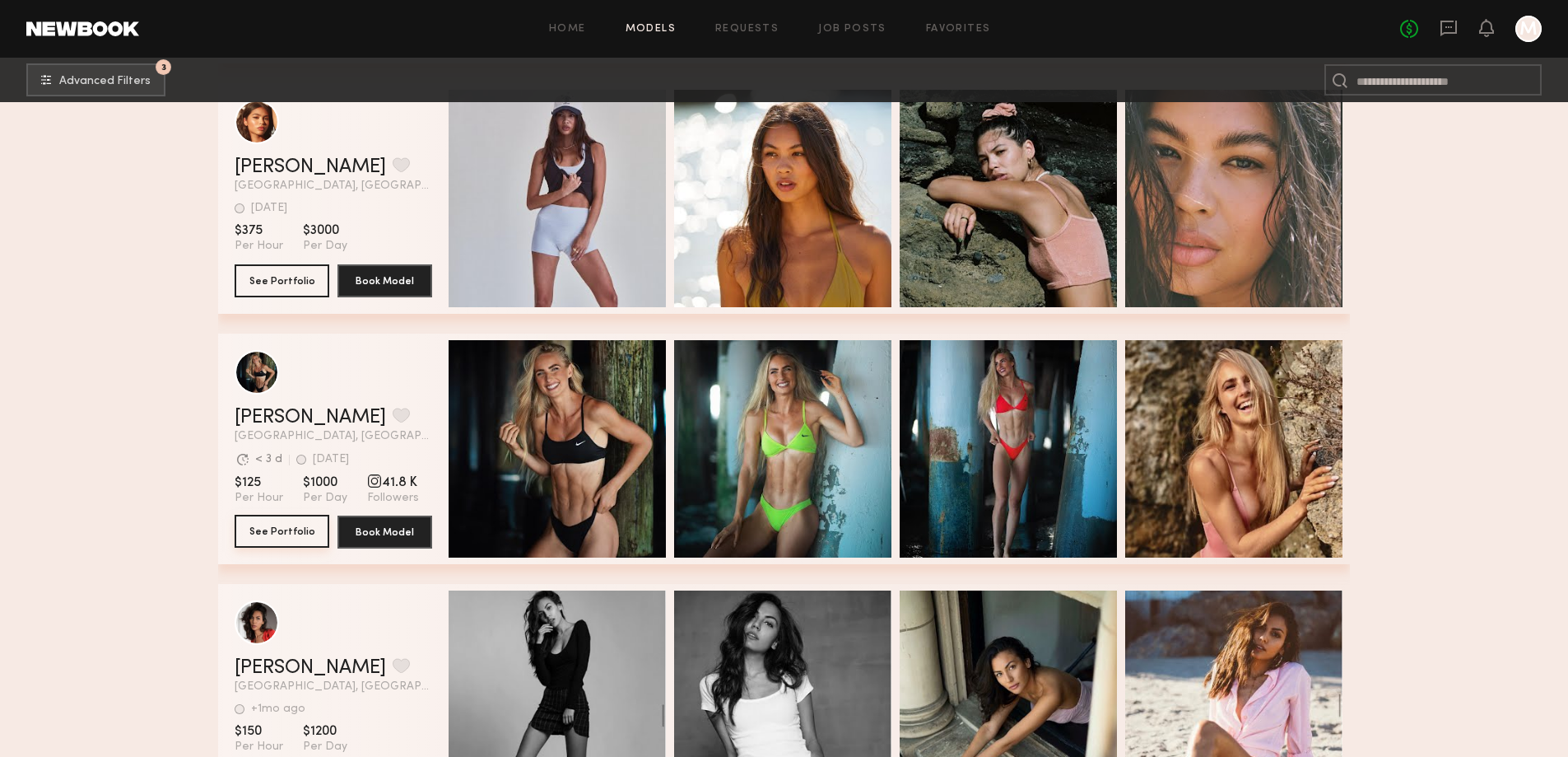
click at [293, 545] on button "See Portfolio" at bounding box center [282, 530] width 94 height 33
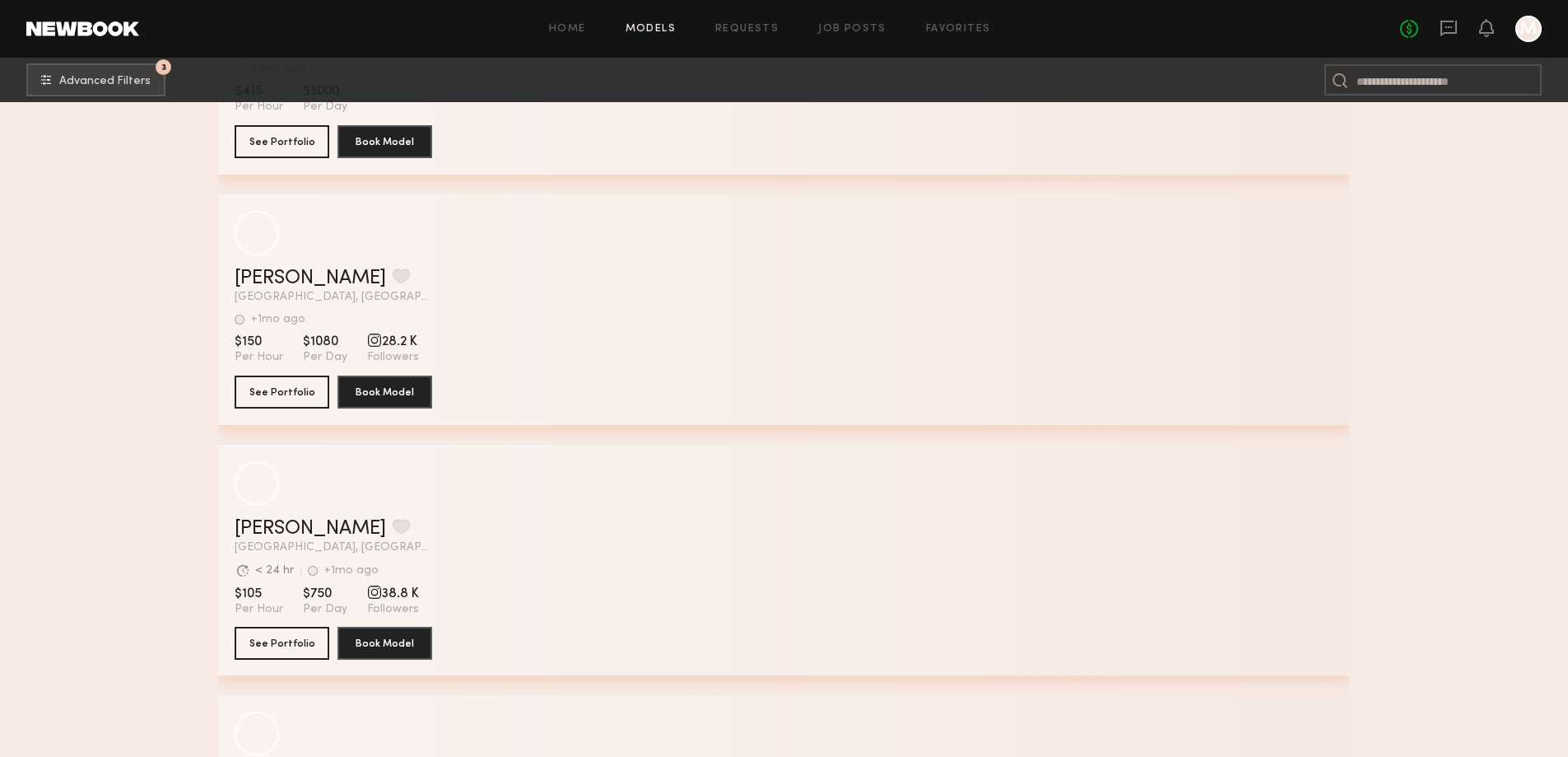
scroll to position [89503, 0]
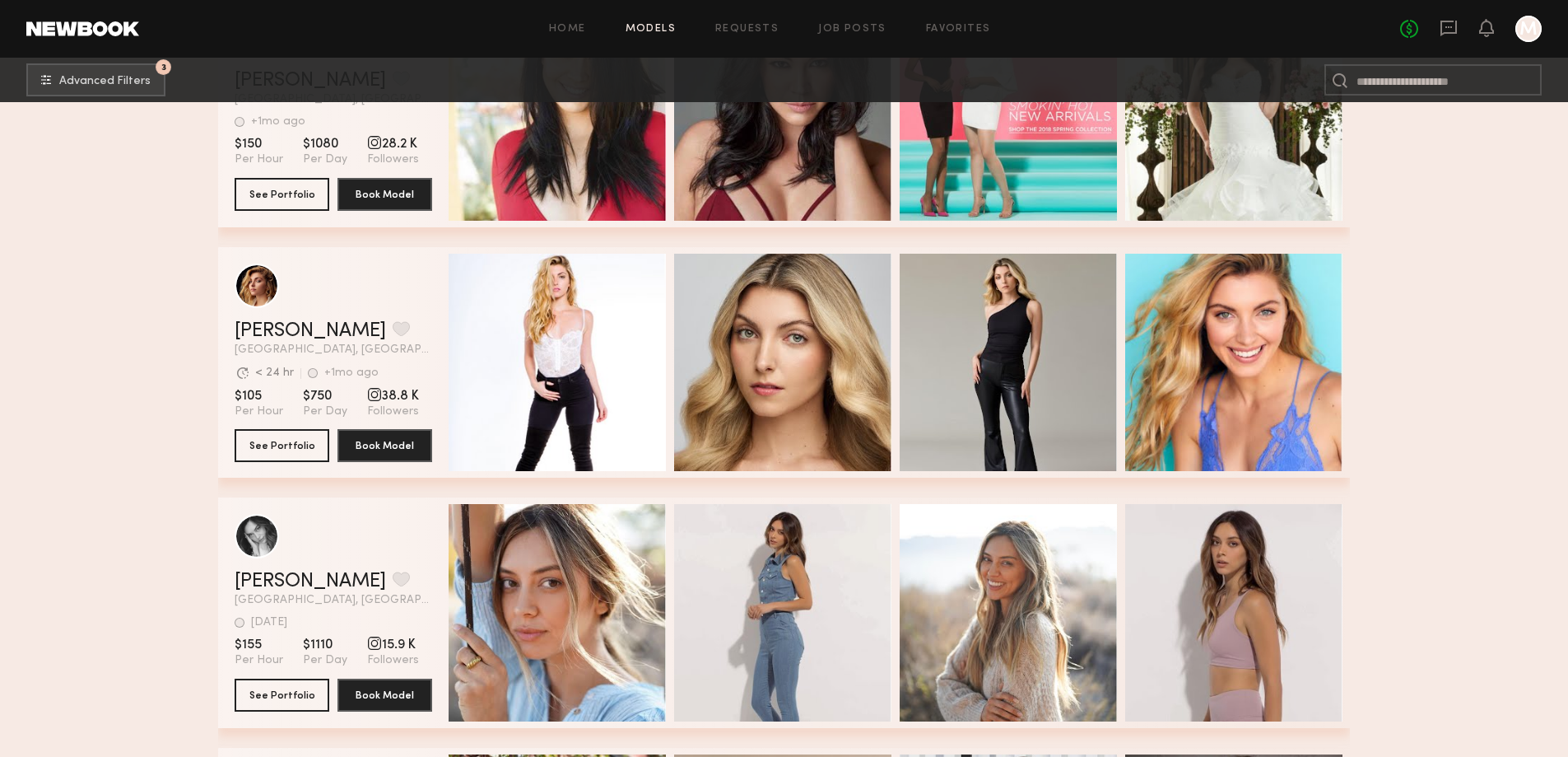
click at [312, 468] on section "Christina S. Favorite Los Angeles, CA Avg. request response time < 24 hr +1mo a…" at bounding box center [333, 362] width 197 height 230
click at [312, 455] on button "See Portfolio" at bounding box center [282, 445] width 94 height 33
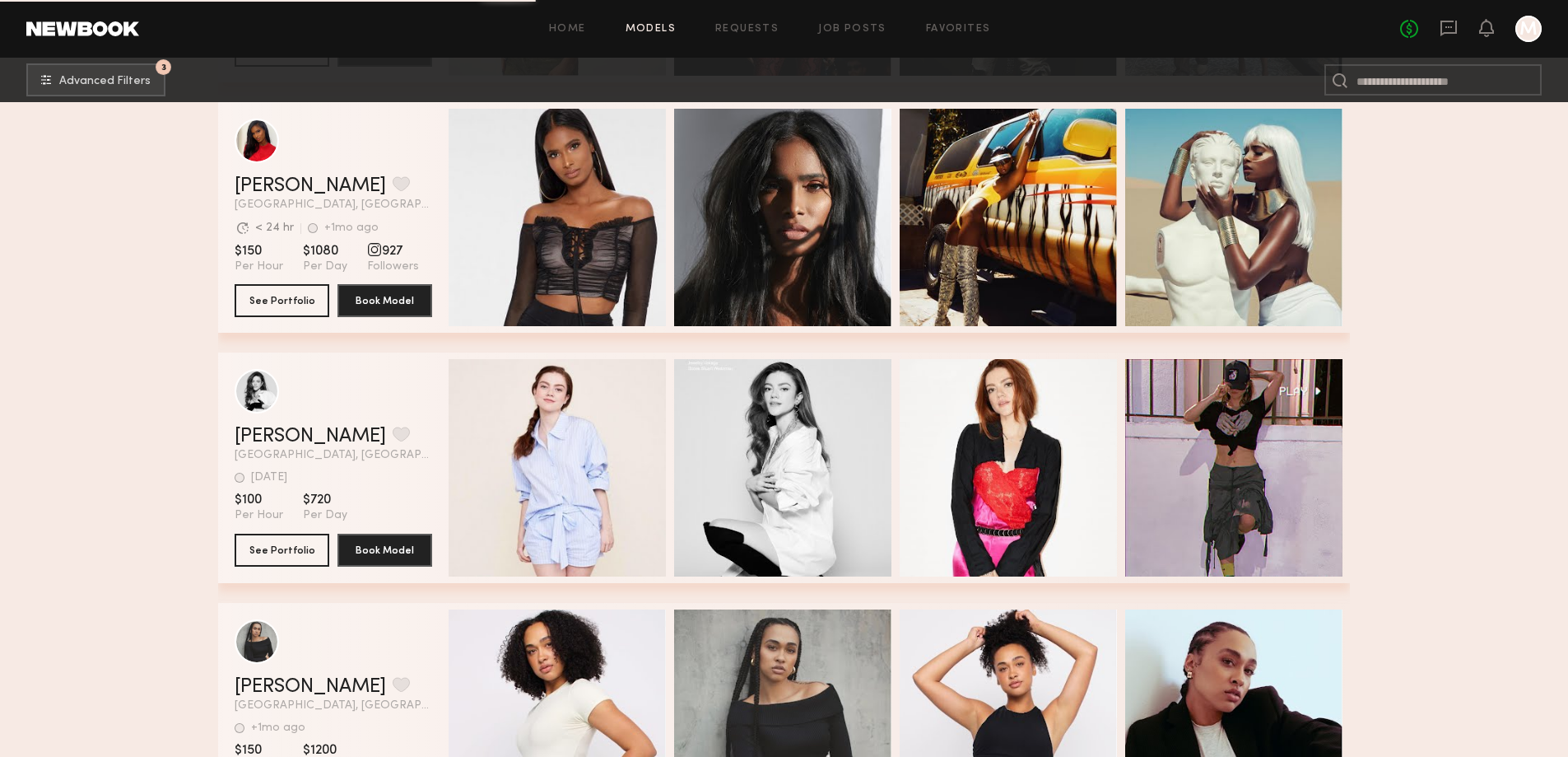
scroll to position [92798, 0]
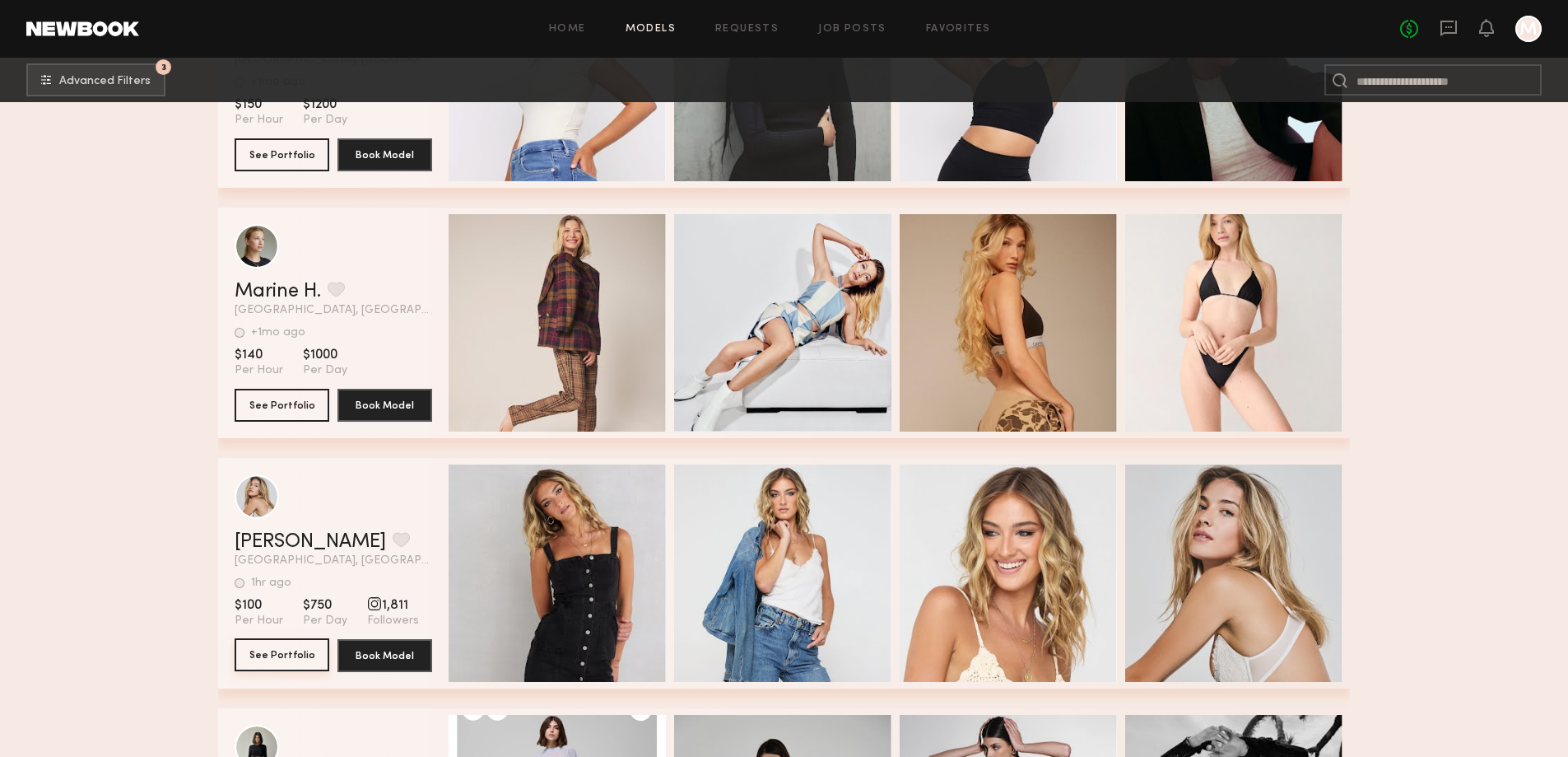
click at [292, 671] on button "See Portfolio" at bounding box center [282, 654] width 94 height 33
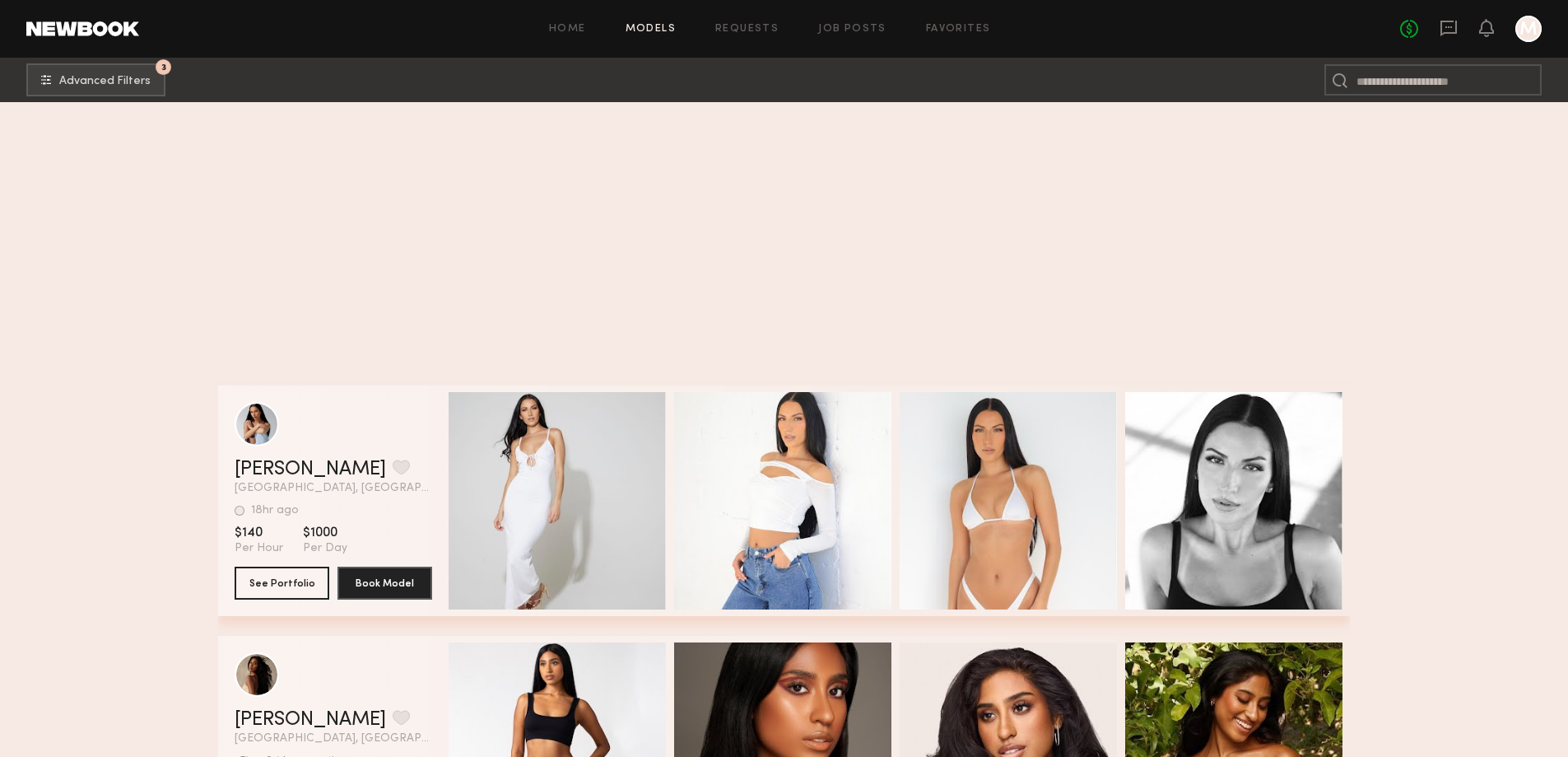
scroll to position [94784, 0]
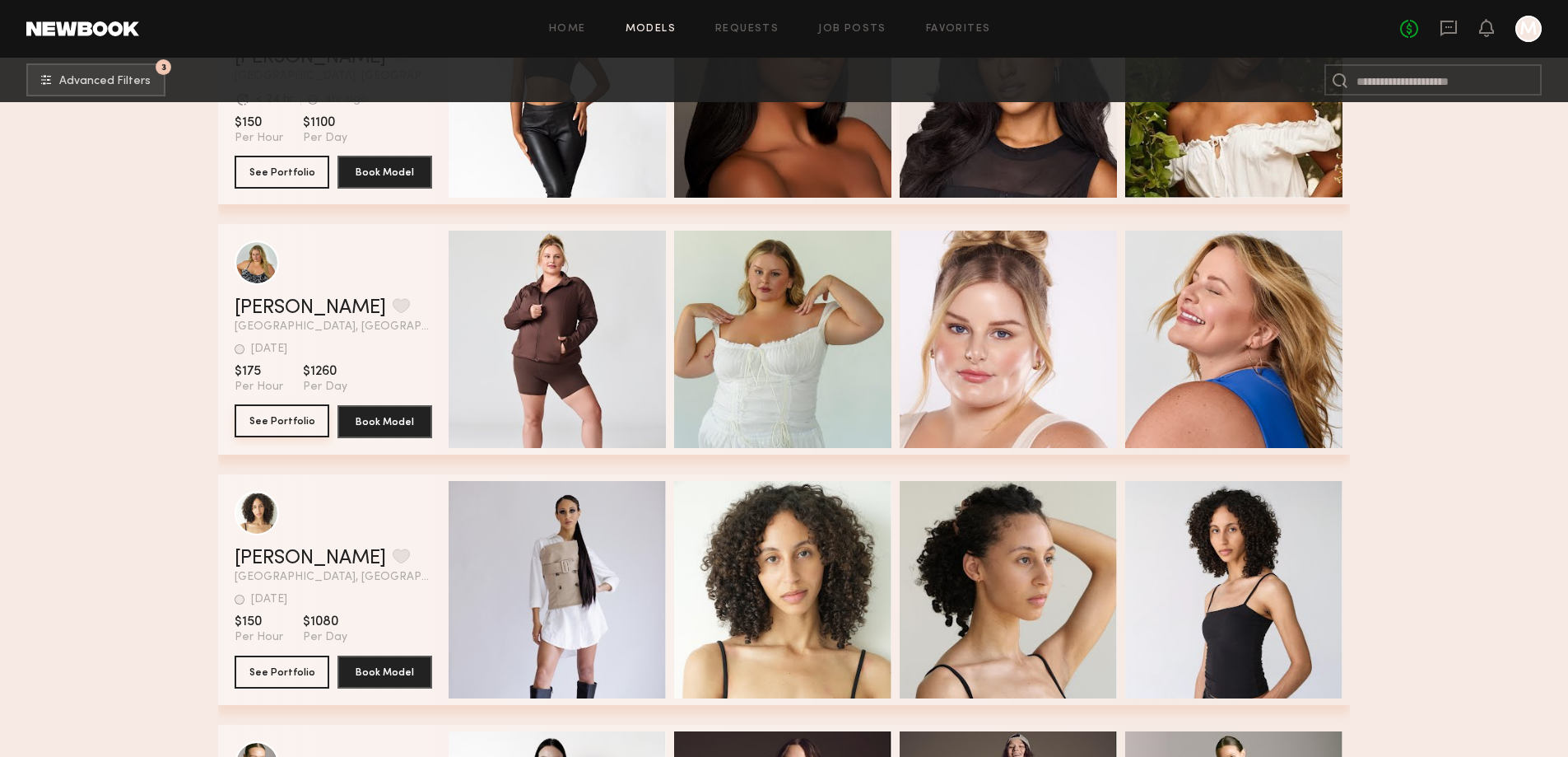
click at [265, 423] on button "See Portfolio" at bounding box center [282, 420] width 94 height 33
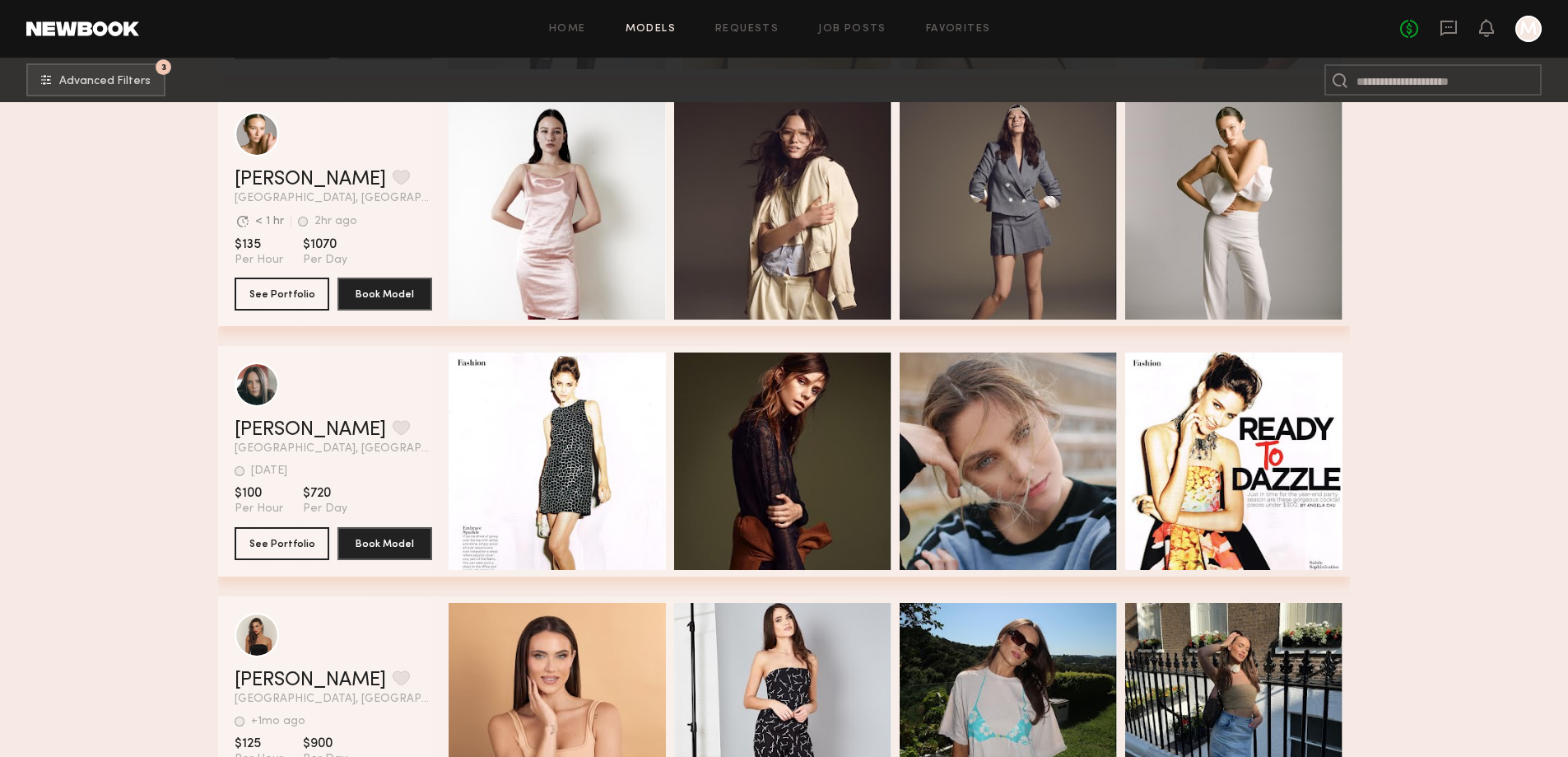
scroll to position [96018, 0]
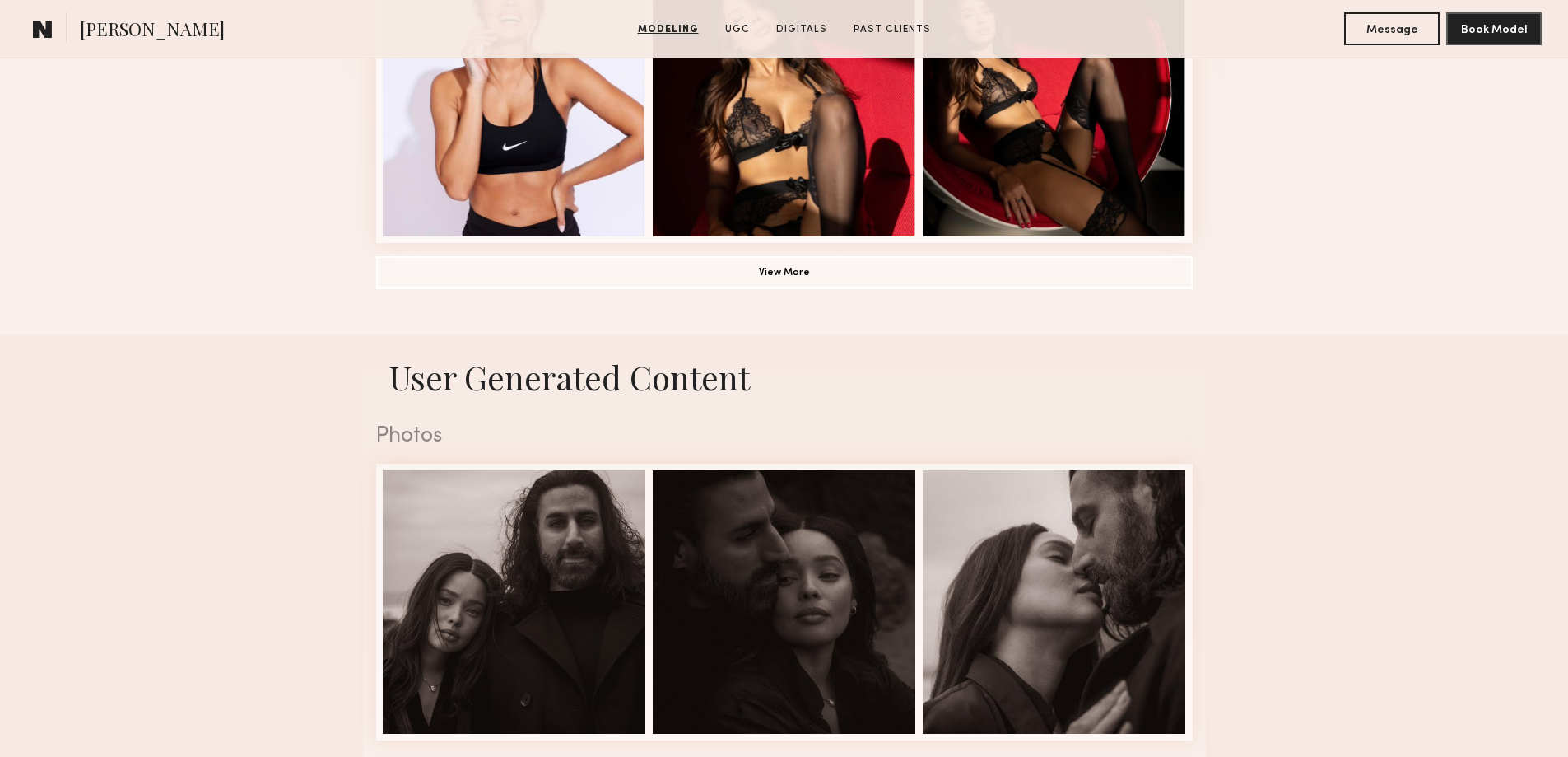
scroll to position [662, 0]
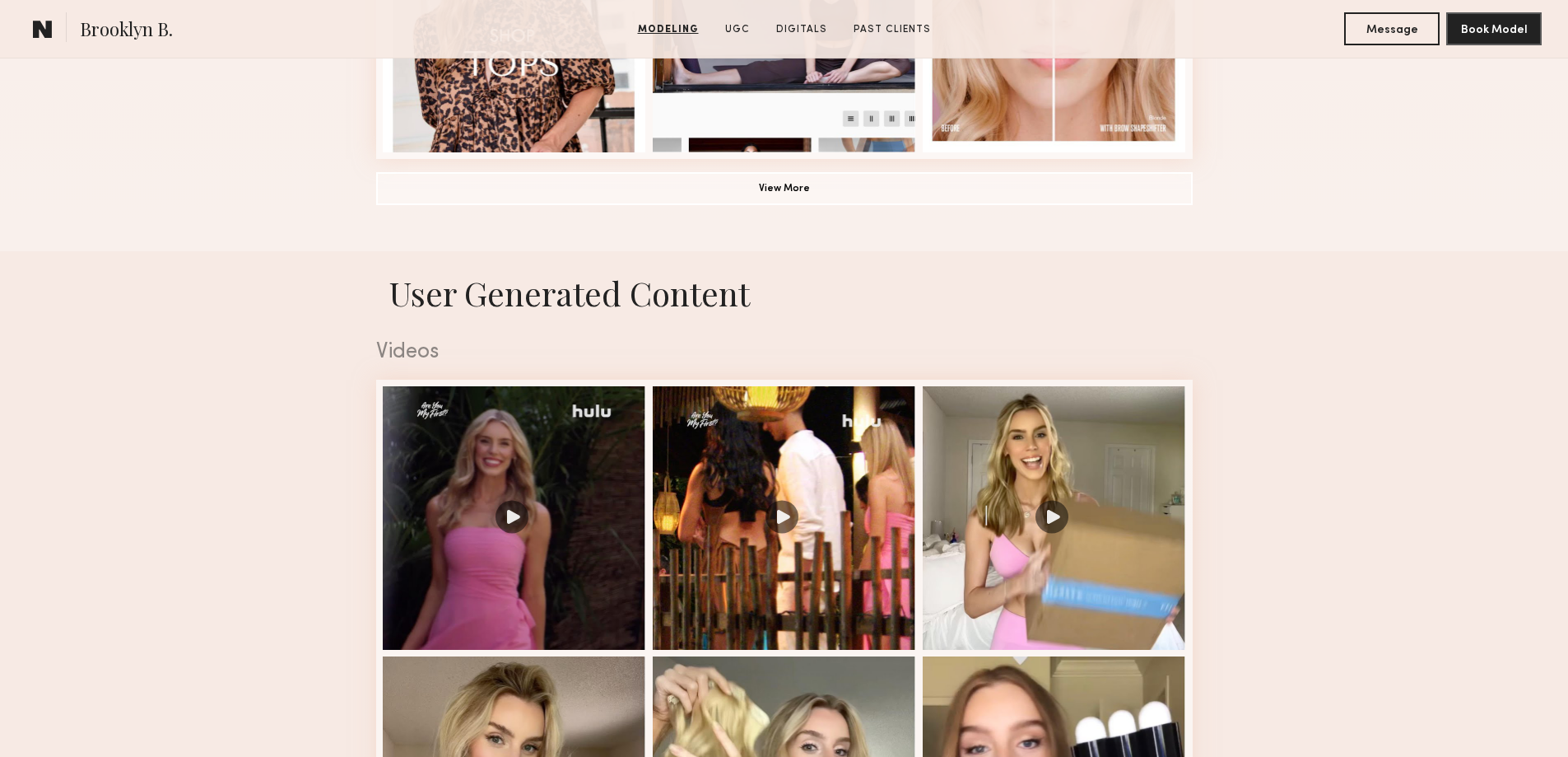
scroll to position [1515, 0]
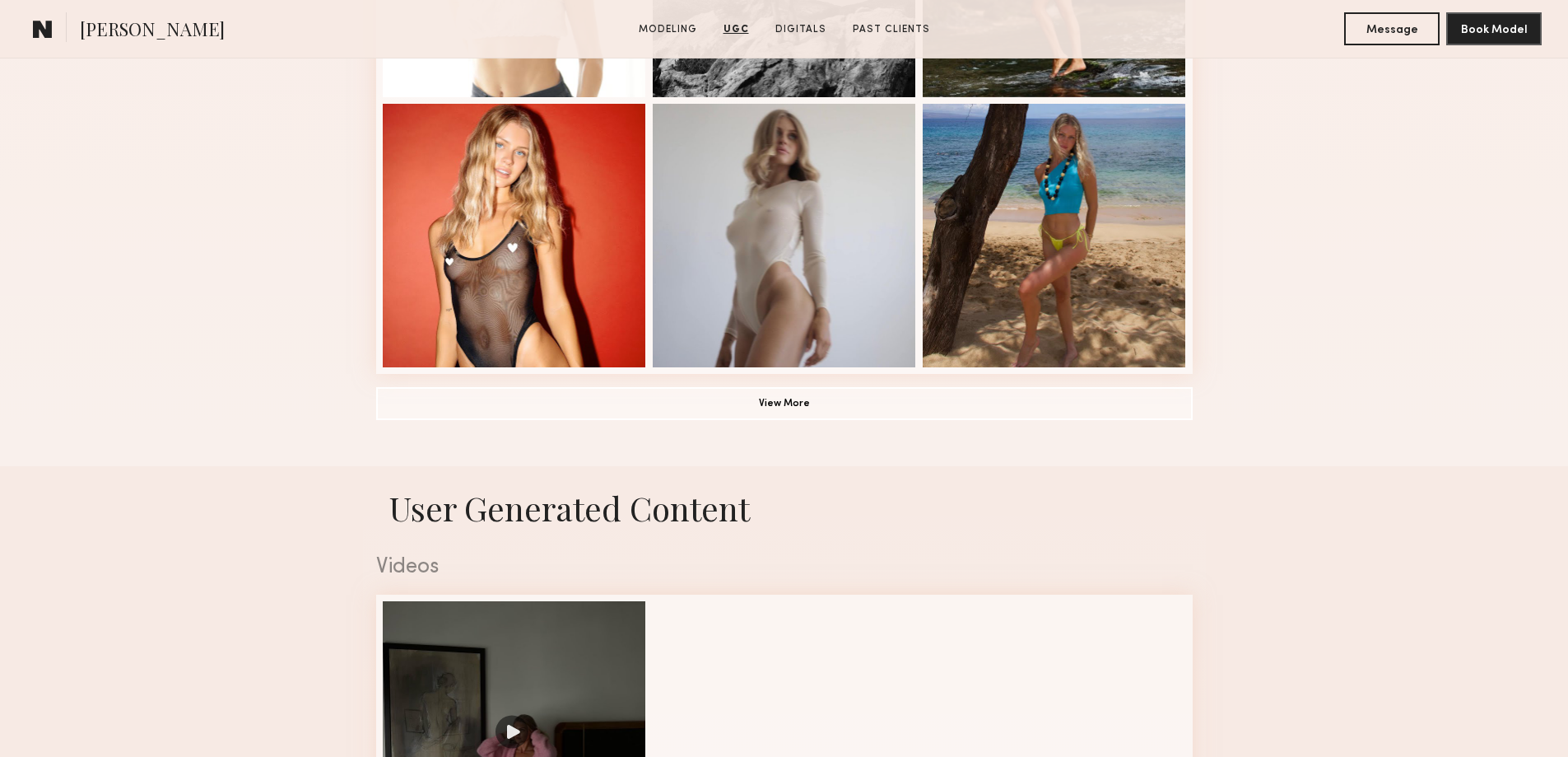
scroll to position [1094, 0]
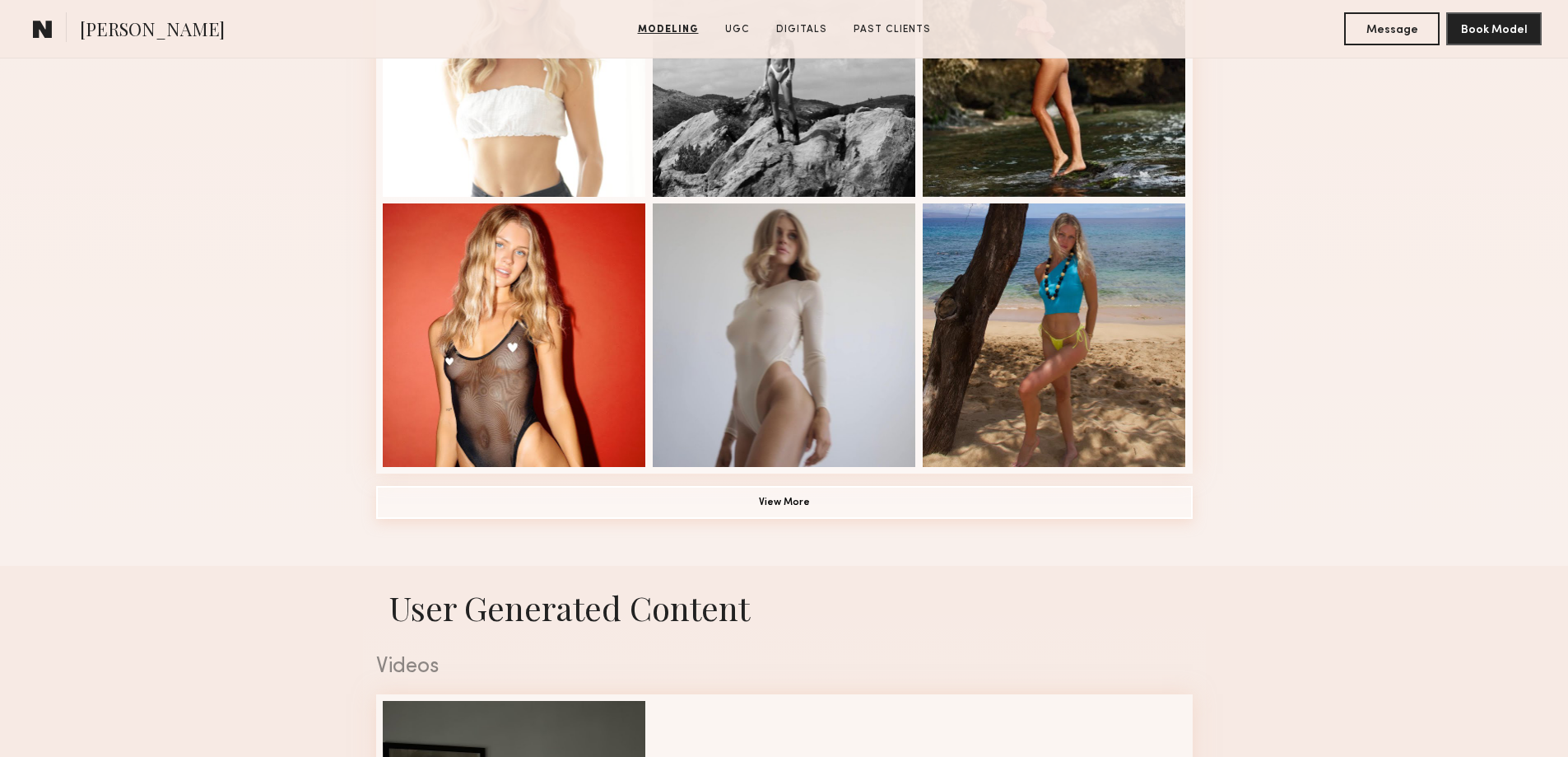
click at [851, 518] on button "View More" at bounding box center [784, 502] width 816 height 33
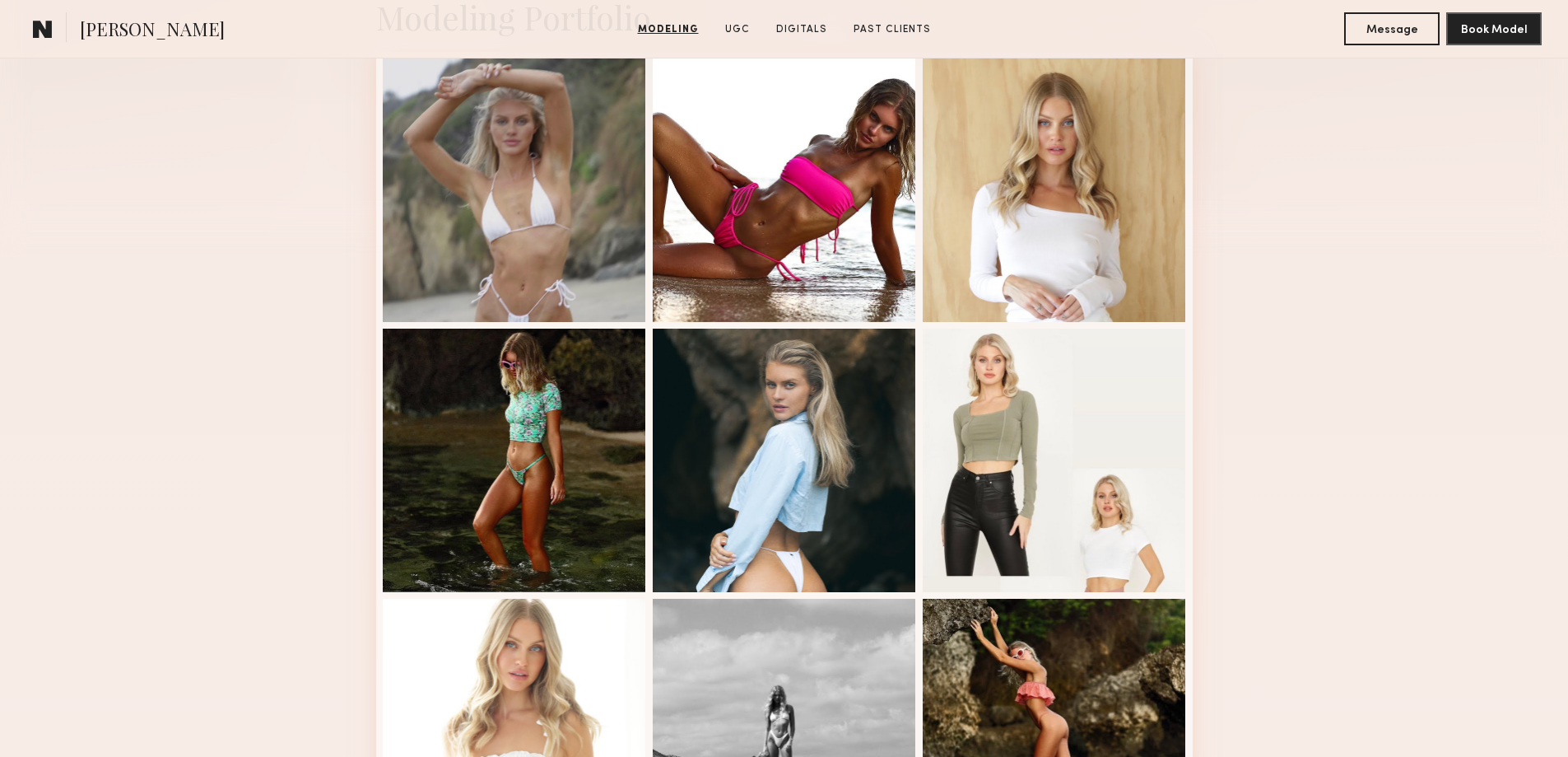
scroll to position [0, 0]
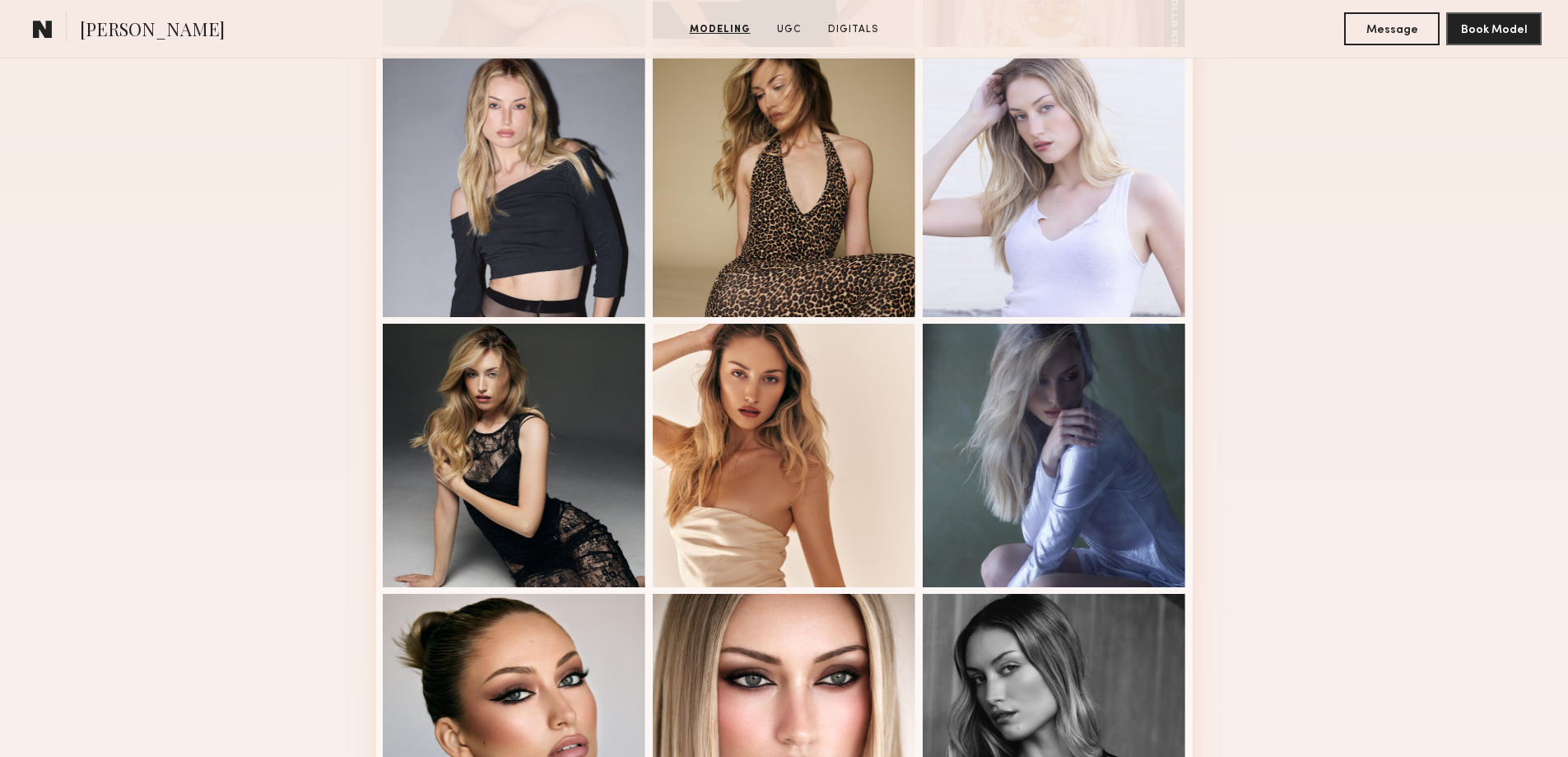
scroll to position [950, 0]
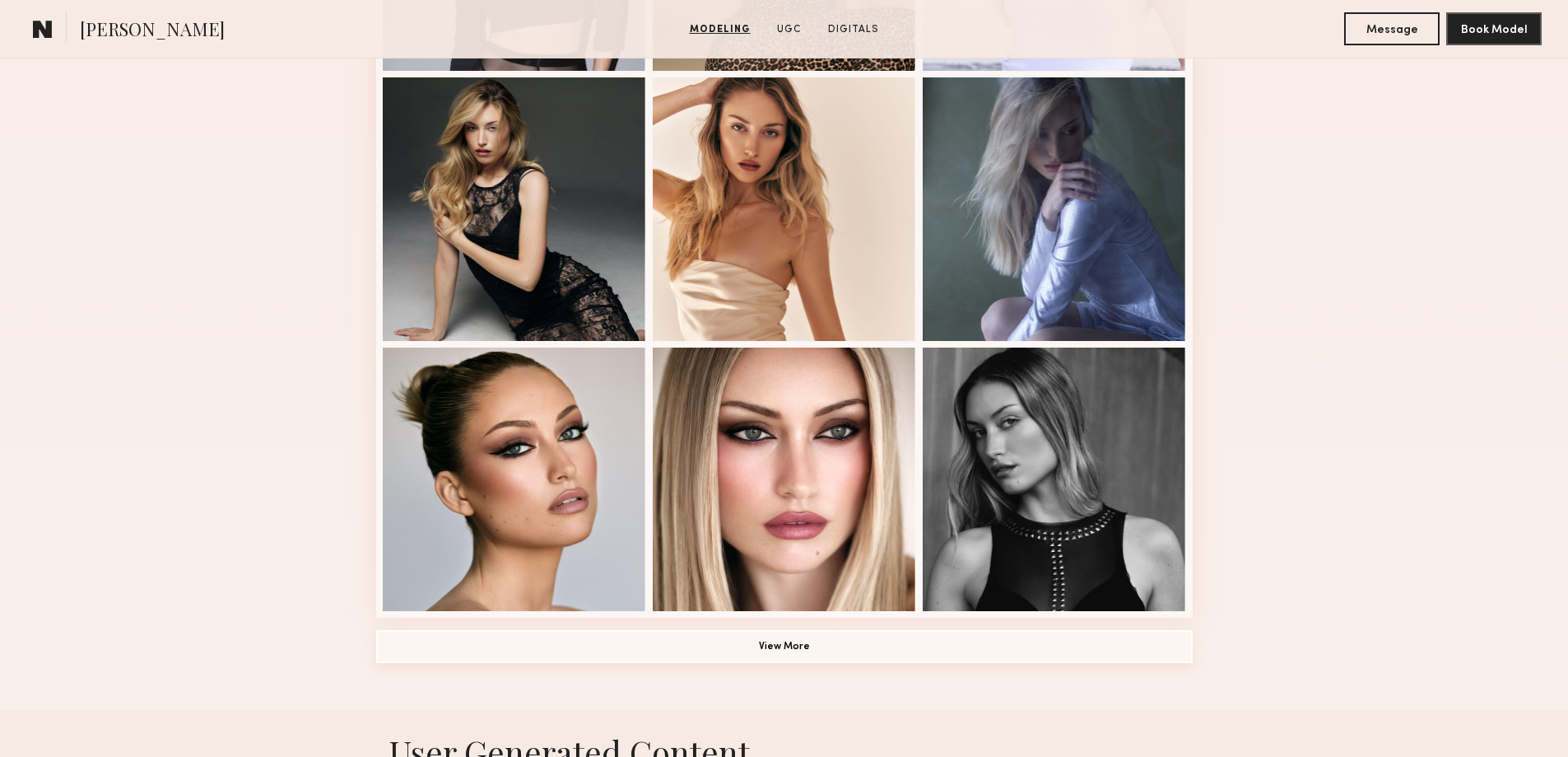
click at [790, 655] on button "View More" at bounding box center [784, 646] width 816 height 33
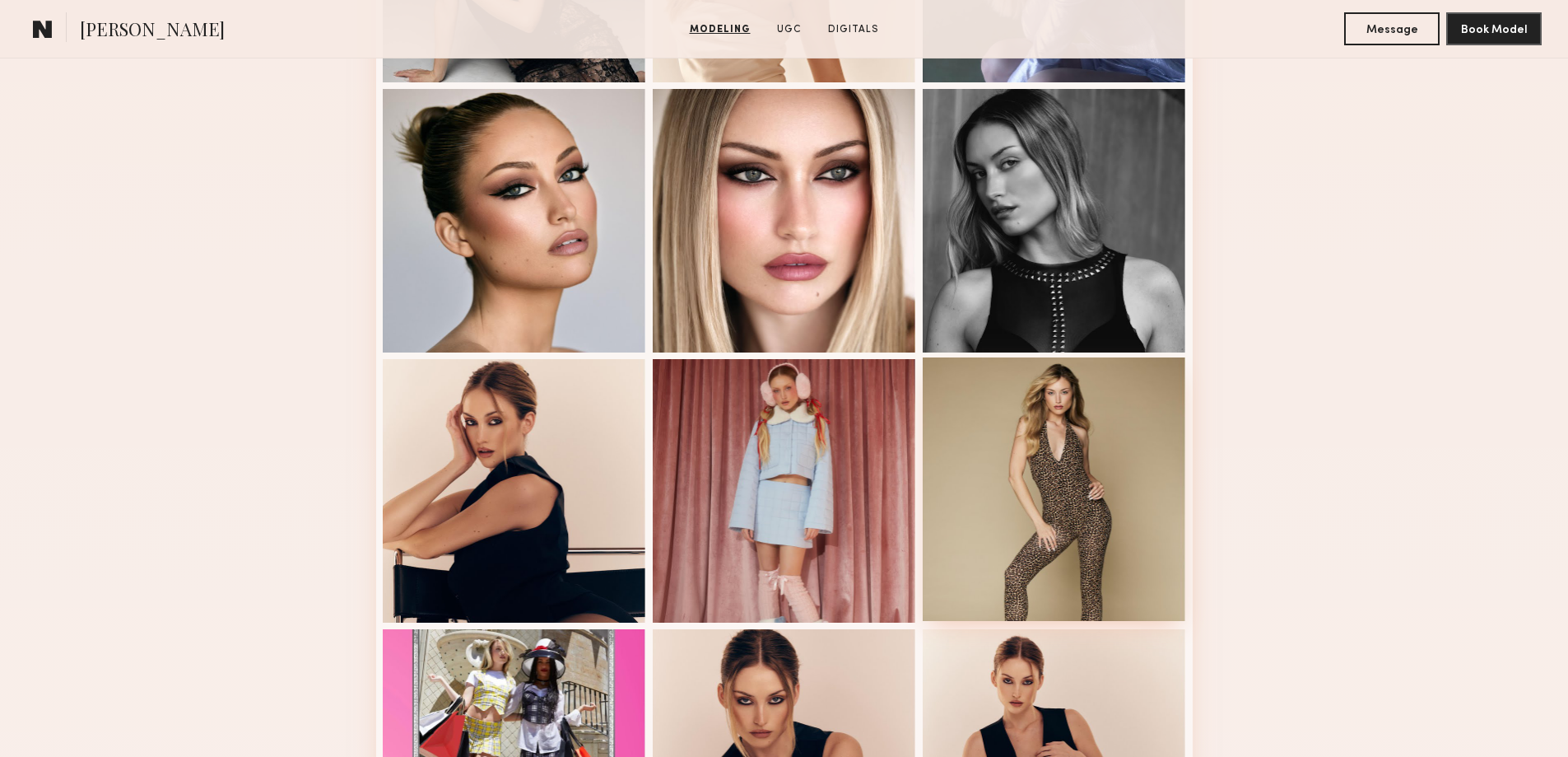
scroll to position [1140, 0]
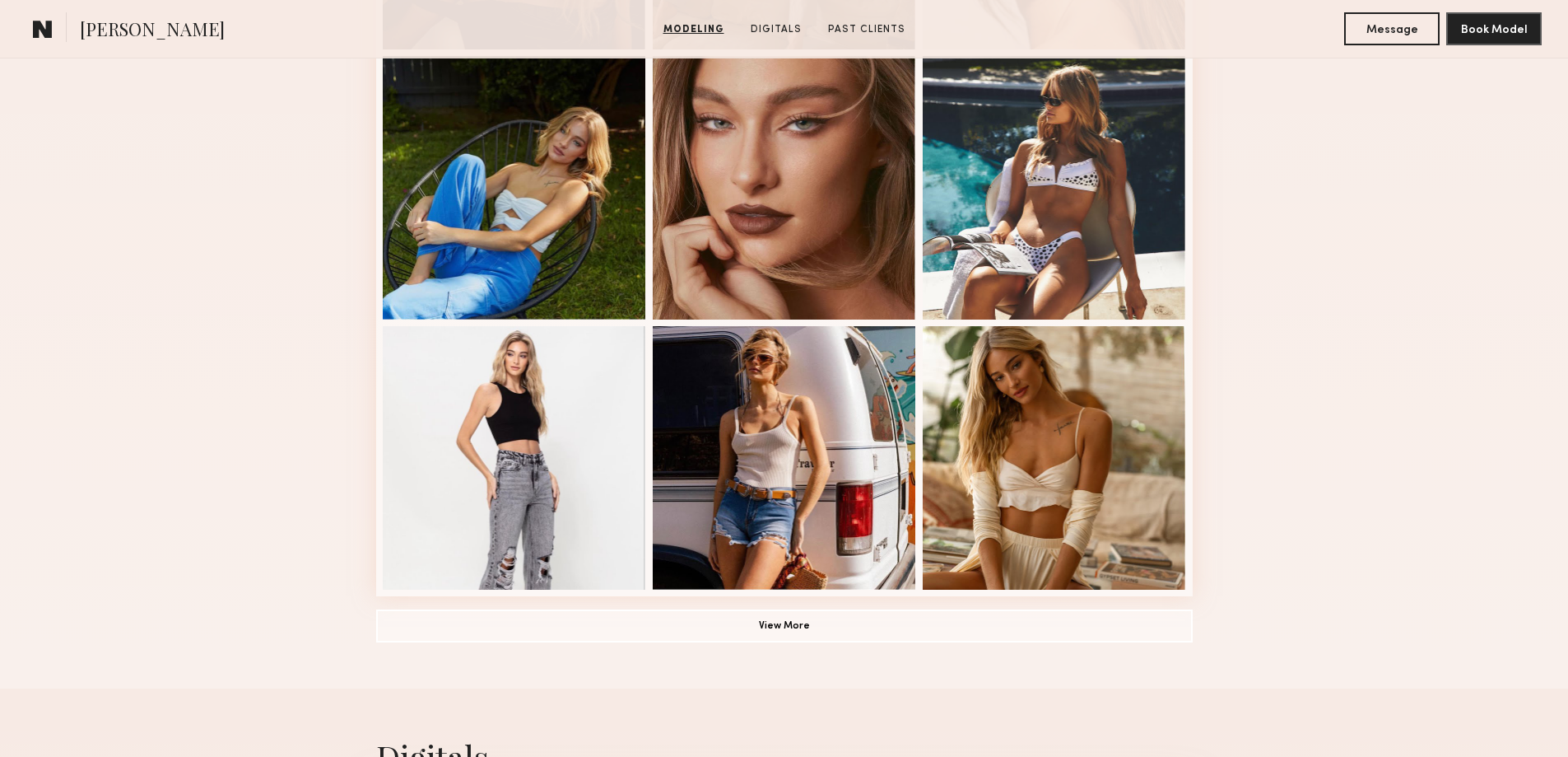
scroll to position [991, 0]
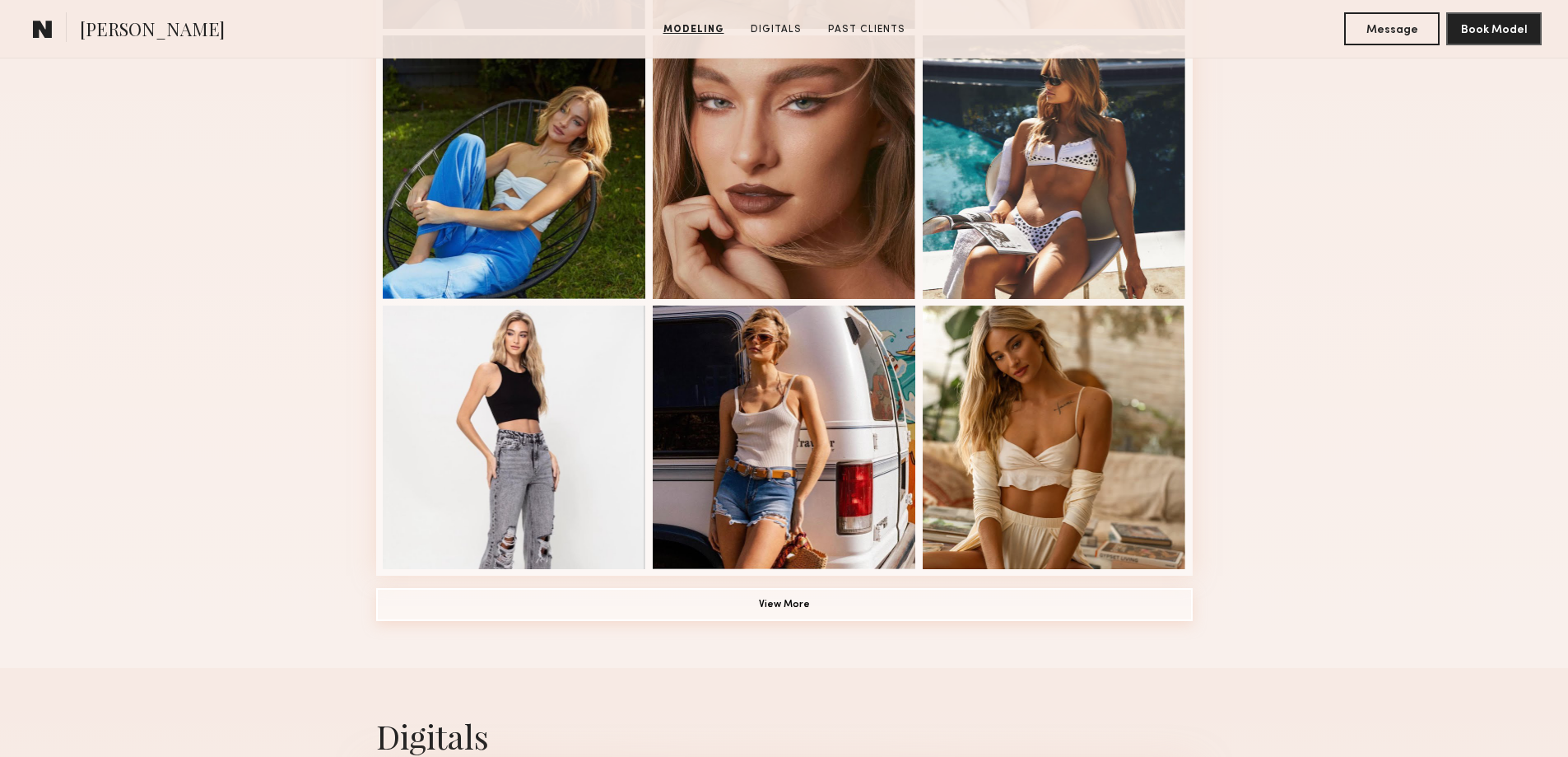
click at [719, 614] on button "View More" at bounding box center [784, 604] width 816 height 33
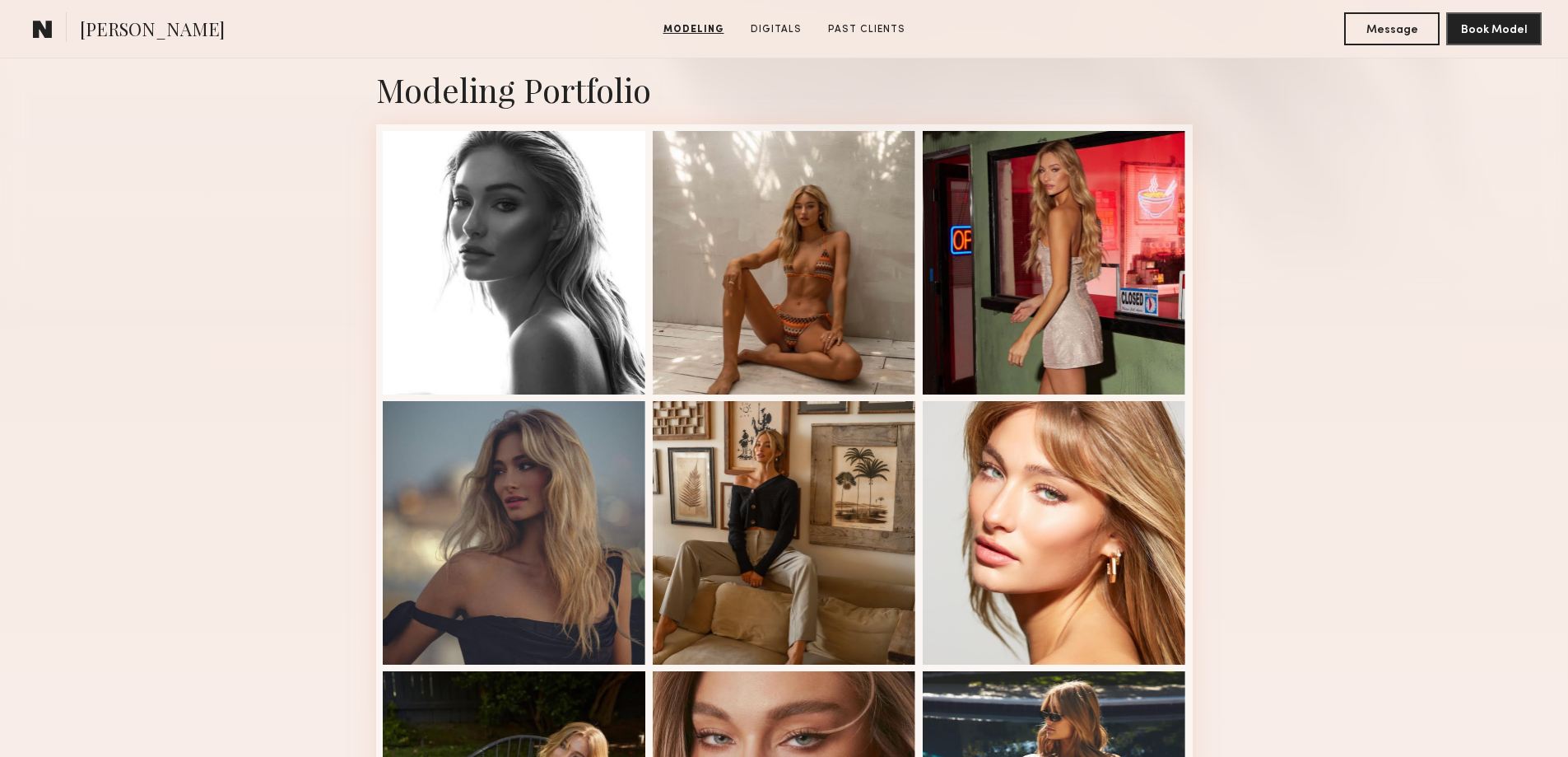
scroll to position [329, 0]
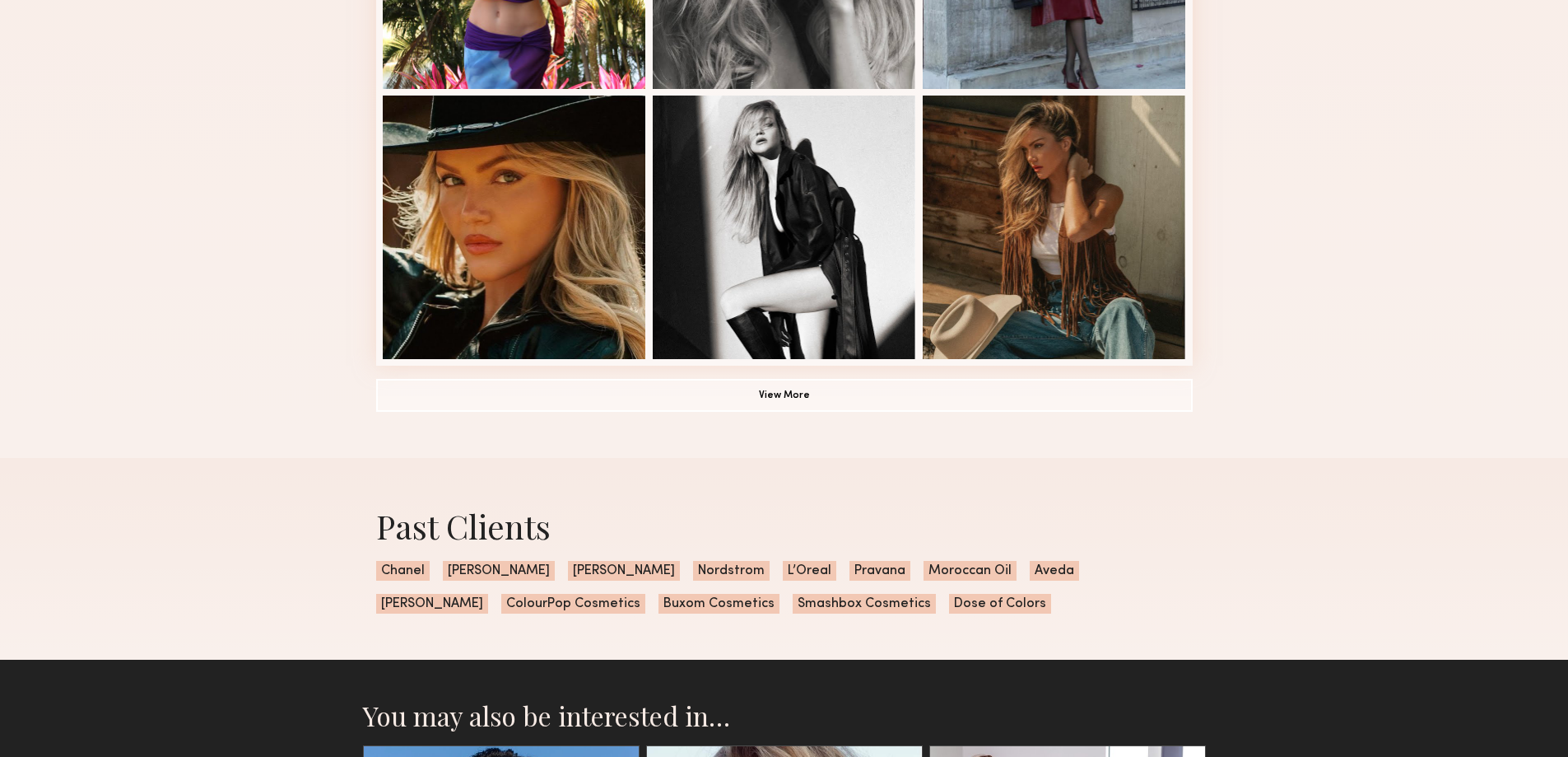
scroll to position [1055, 0]
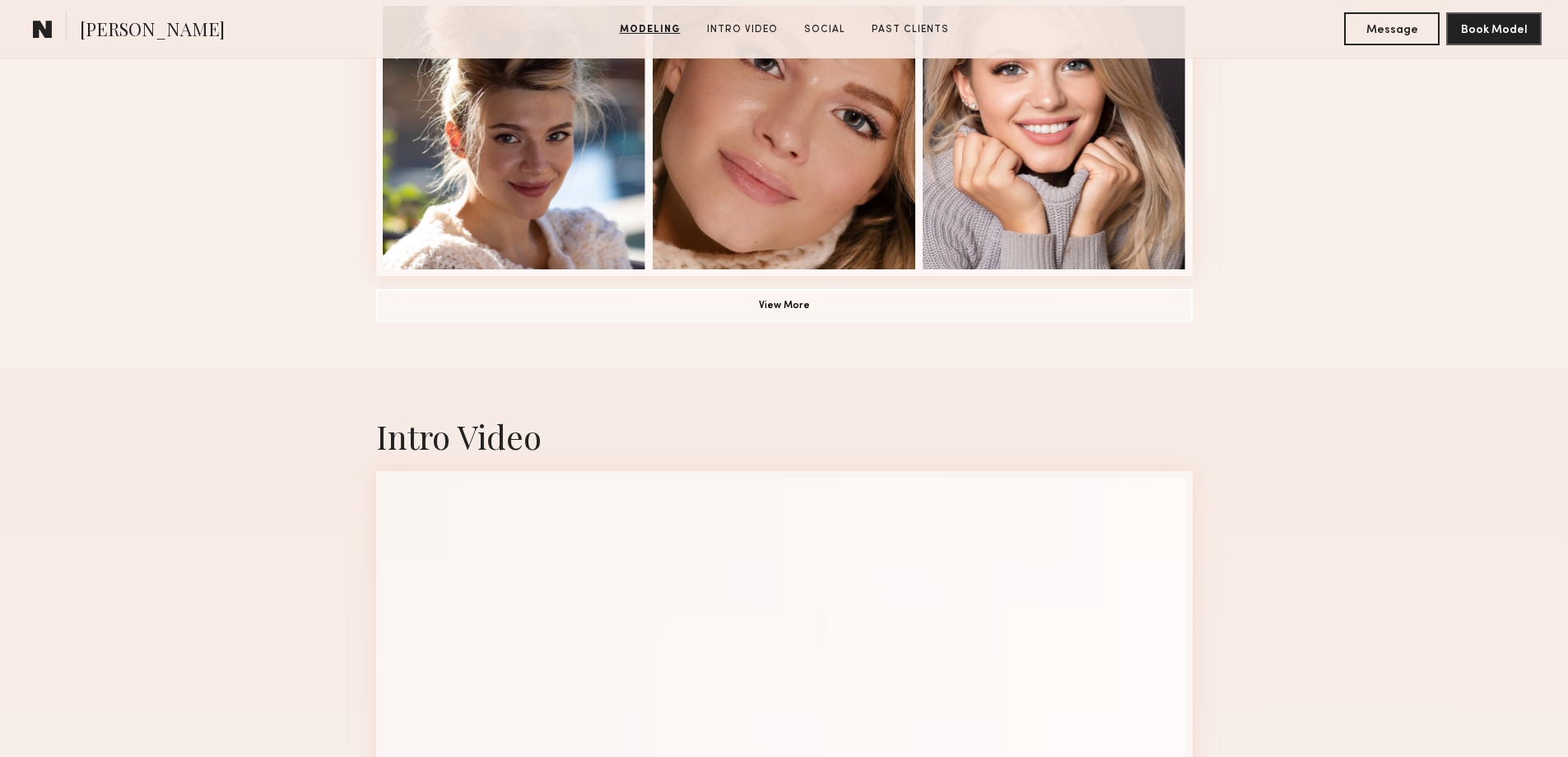
scroll to position [1258, 0]
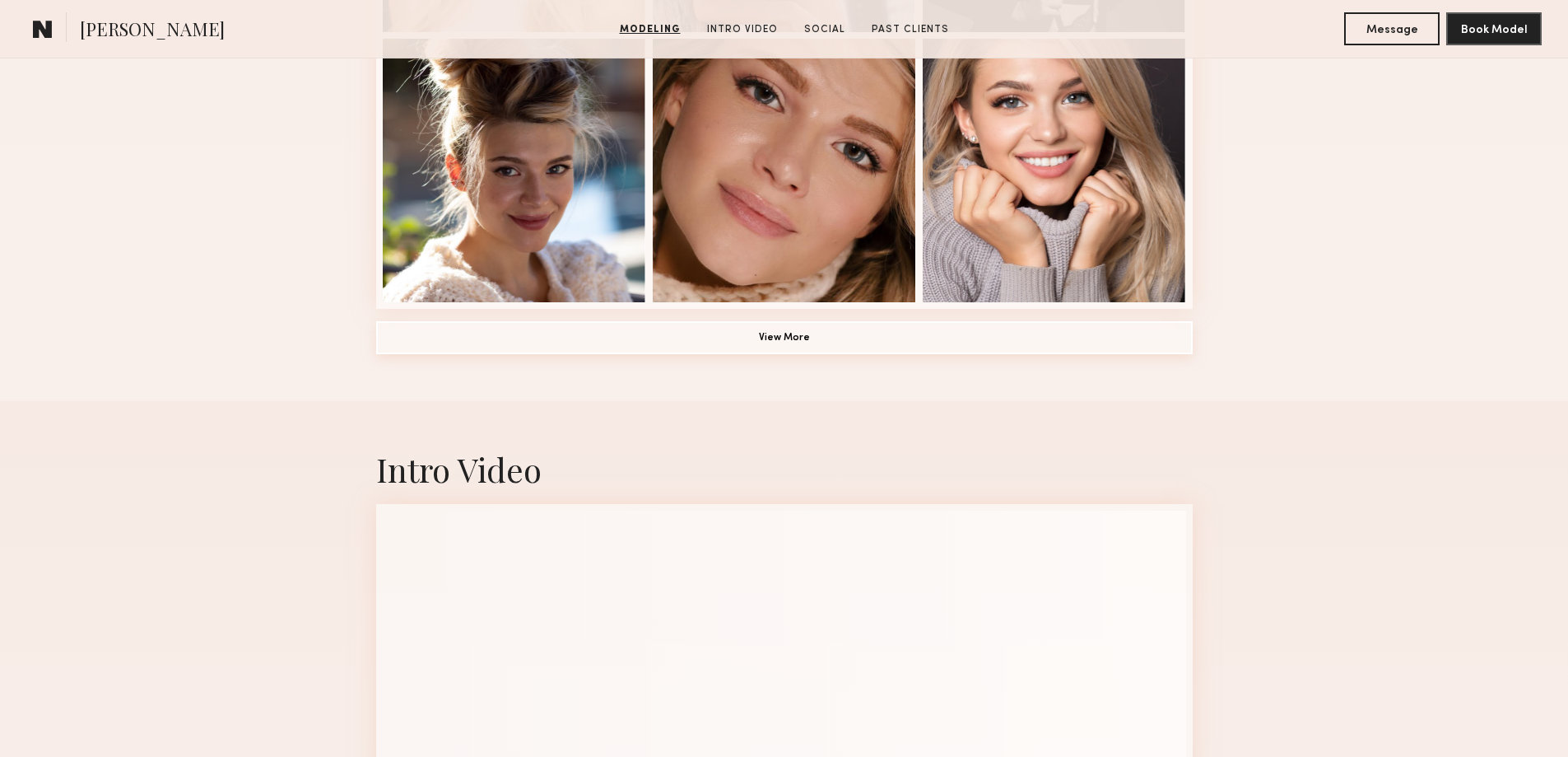
click at [859, 342] on button "View More" at bounding box center [784, 337] width 816 height 33
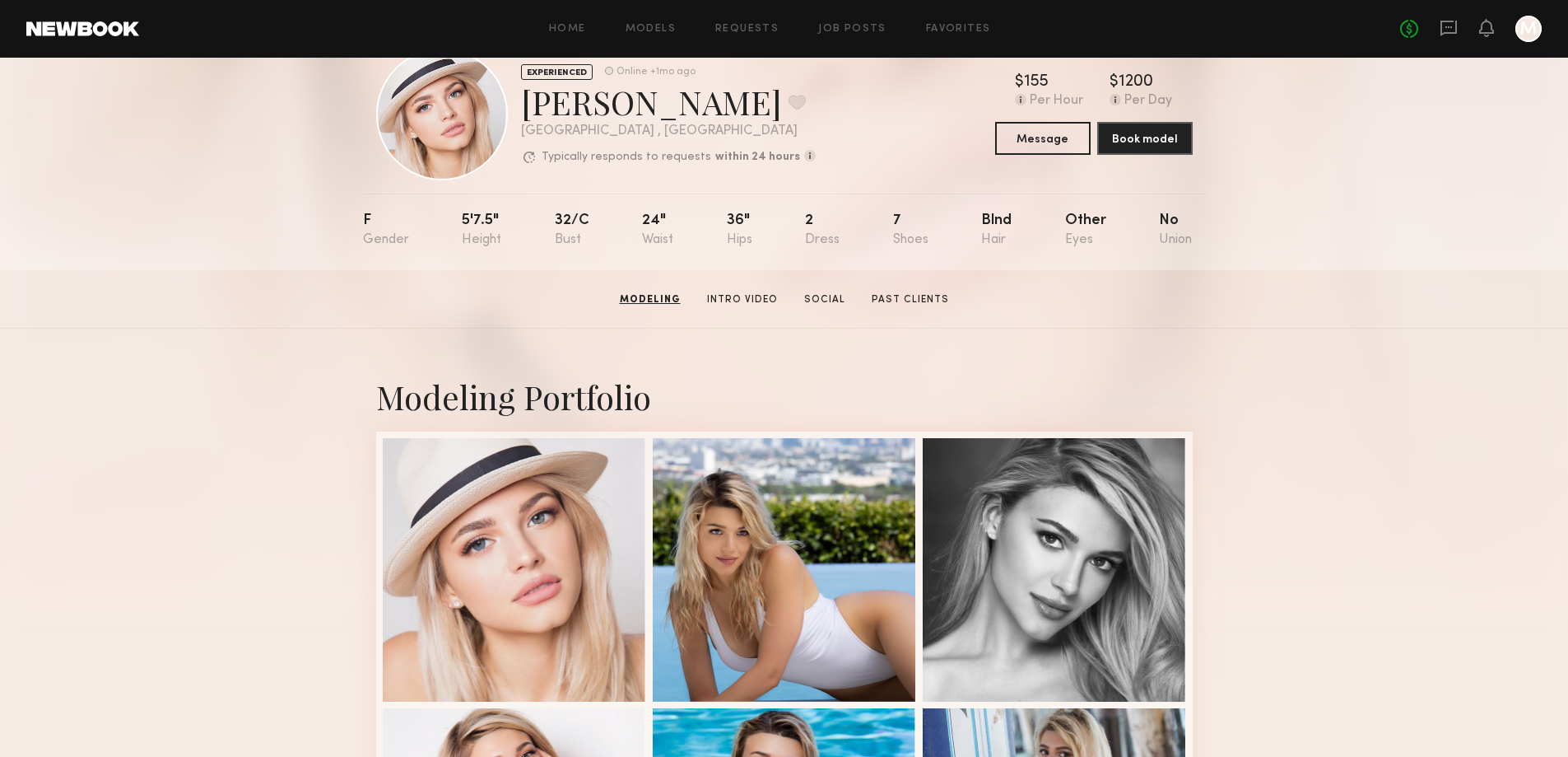
scroll to position [0, 0]
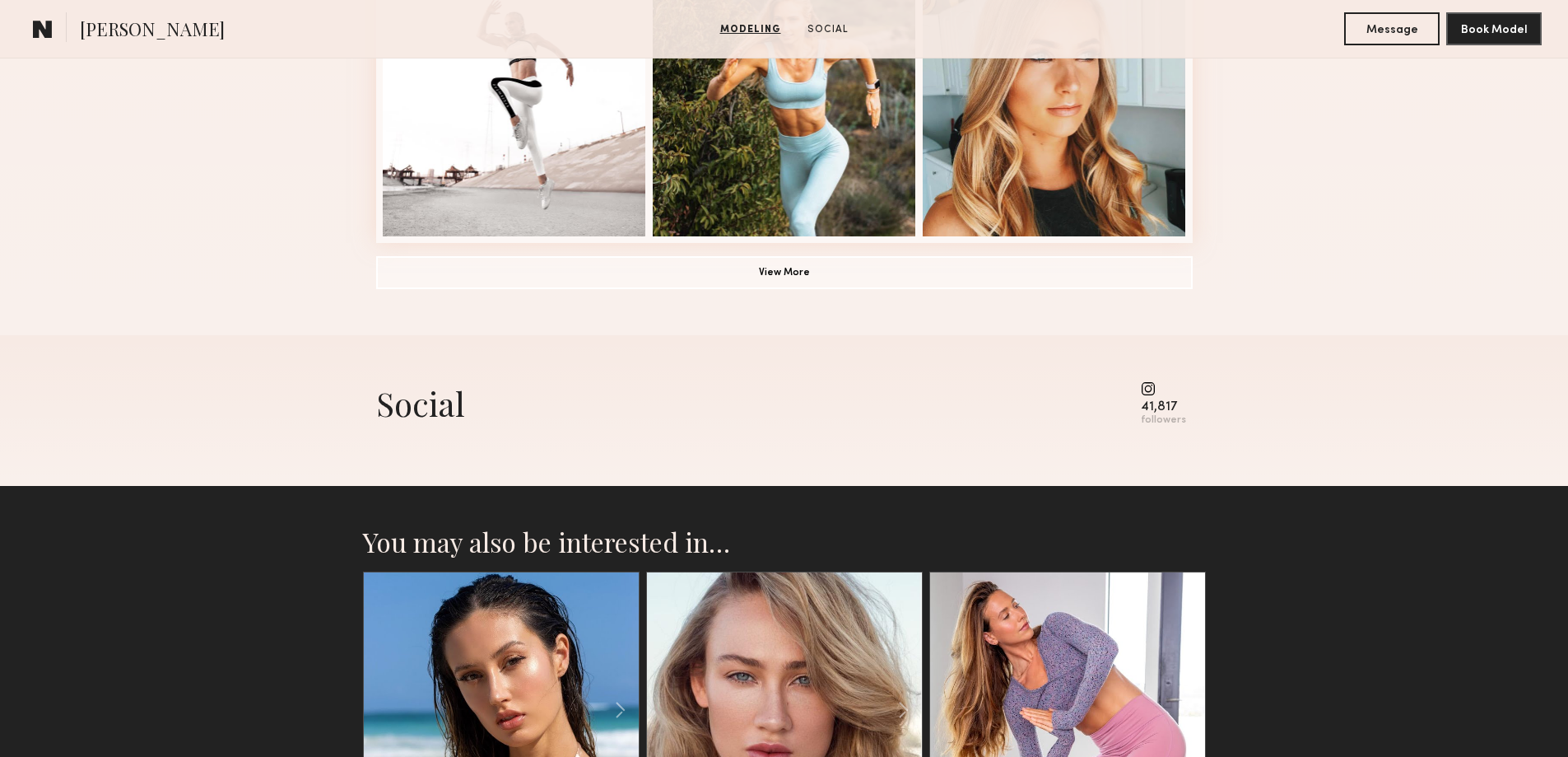
scroll to position [1725, 0]
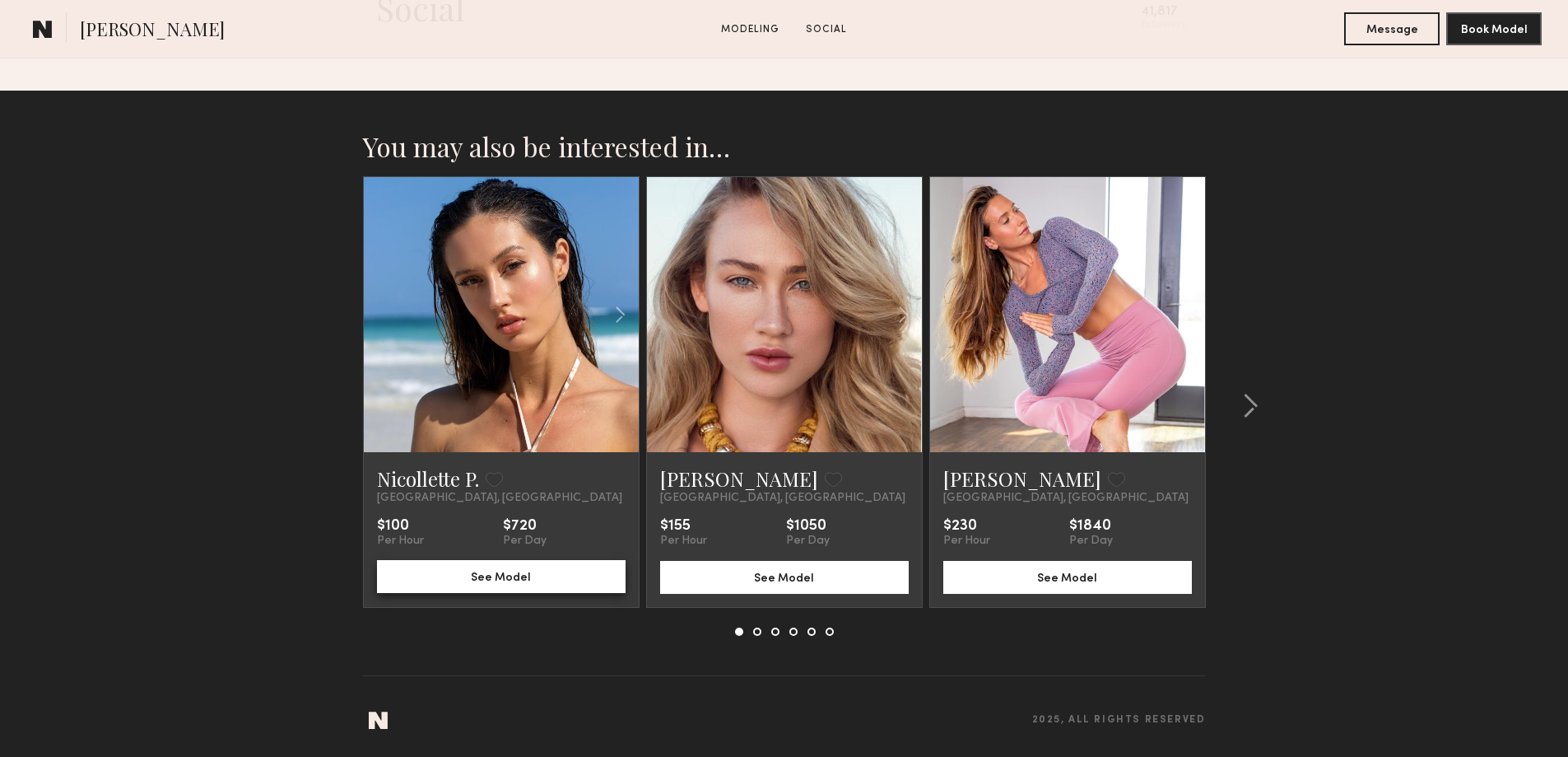
click at [459, 576] on button "See Model" at bounding box center [501, 576] width 248 height 33
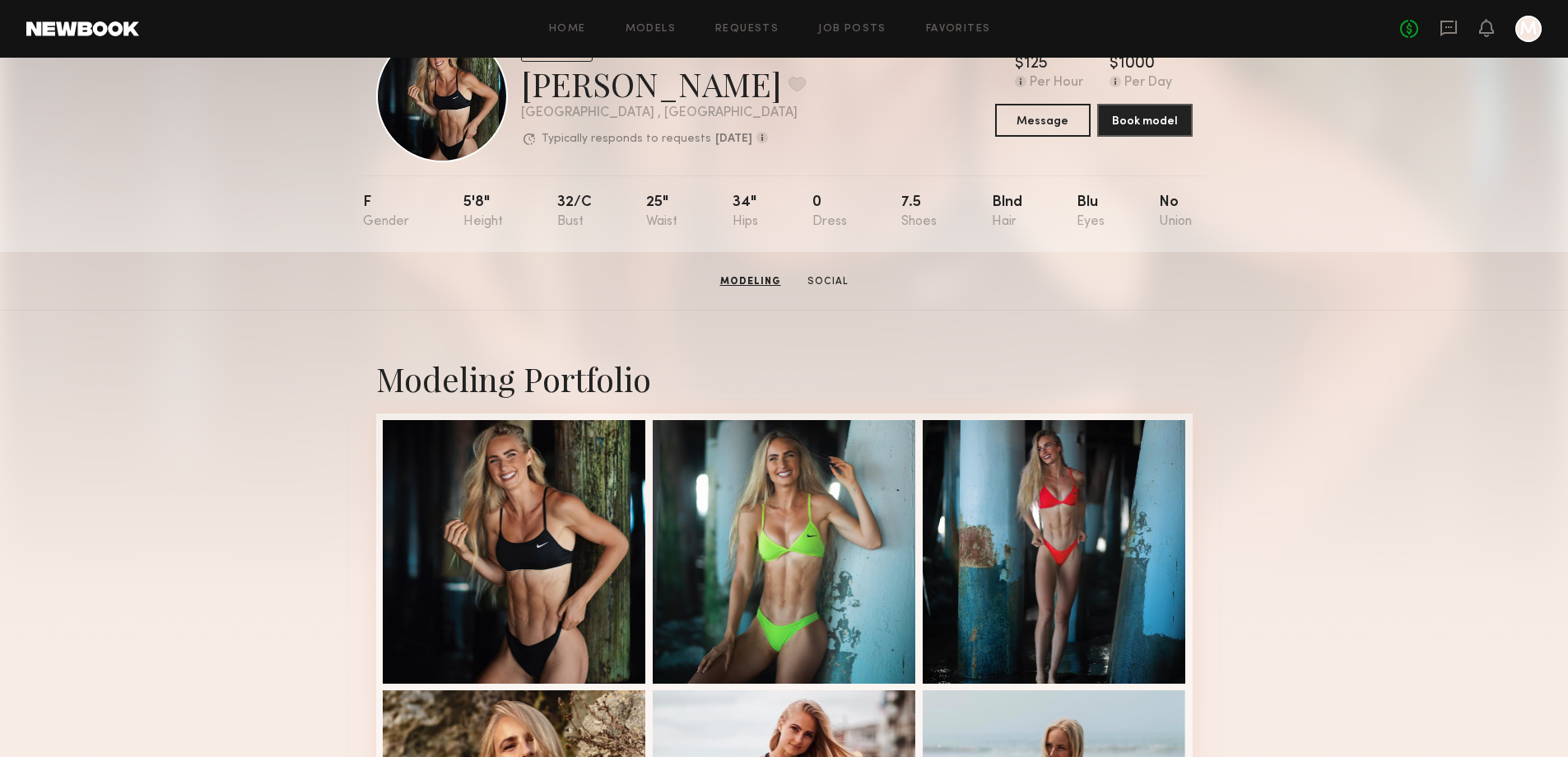
scroll to position [0, 0]
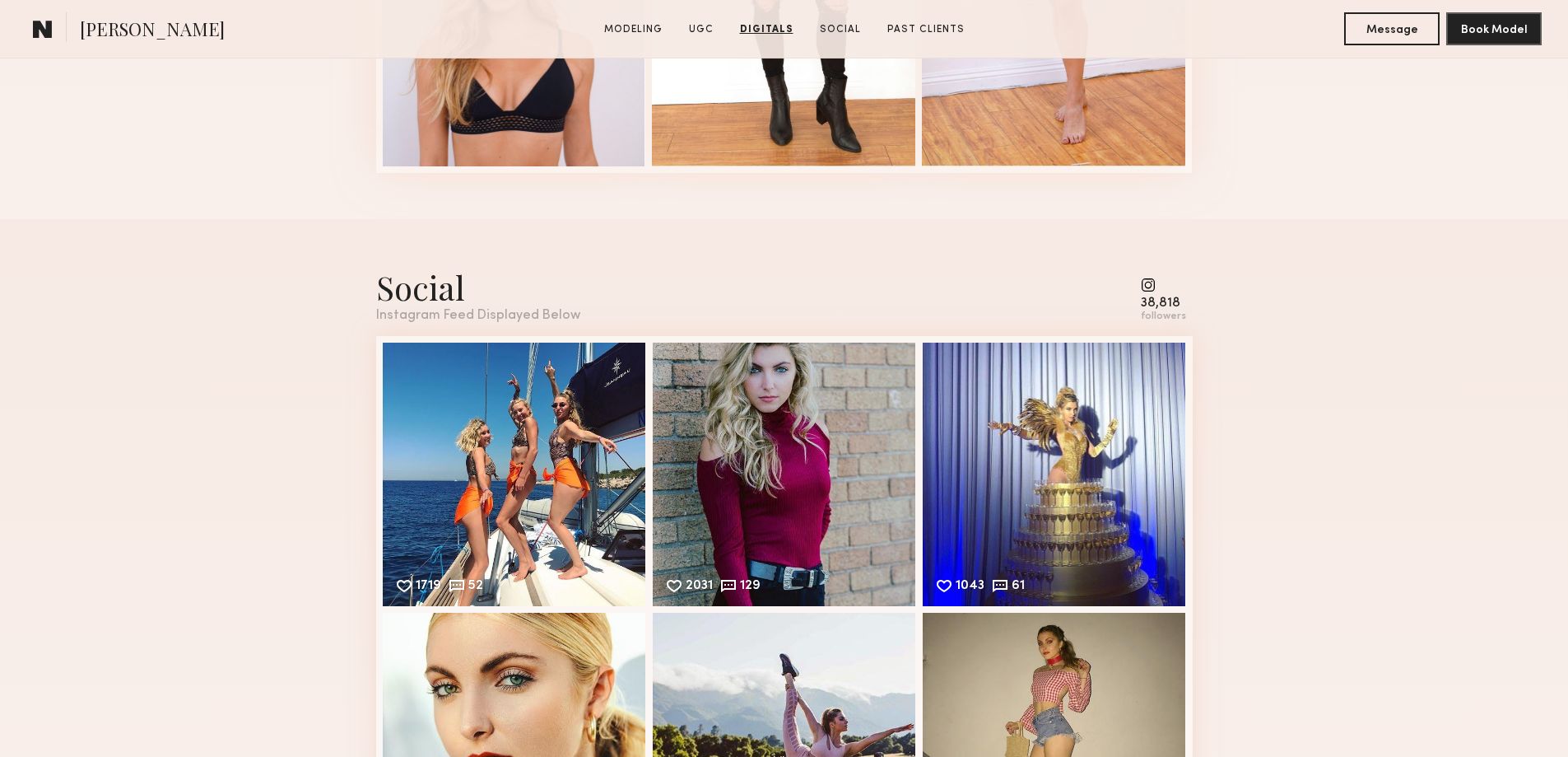
scroll to position [2714, 0]
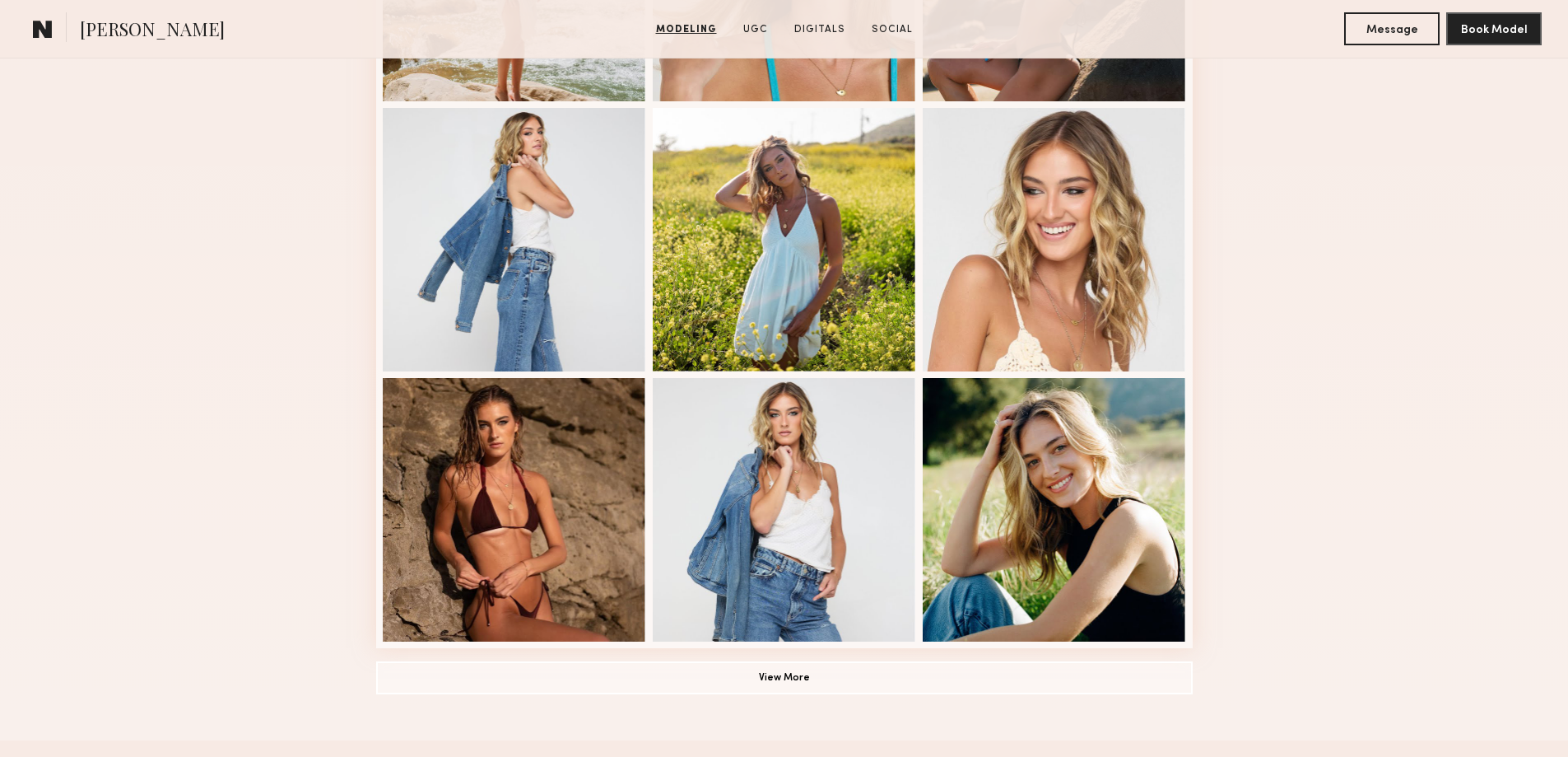
scroll to position [902, 0]
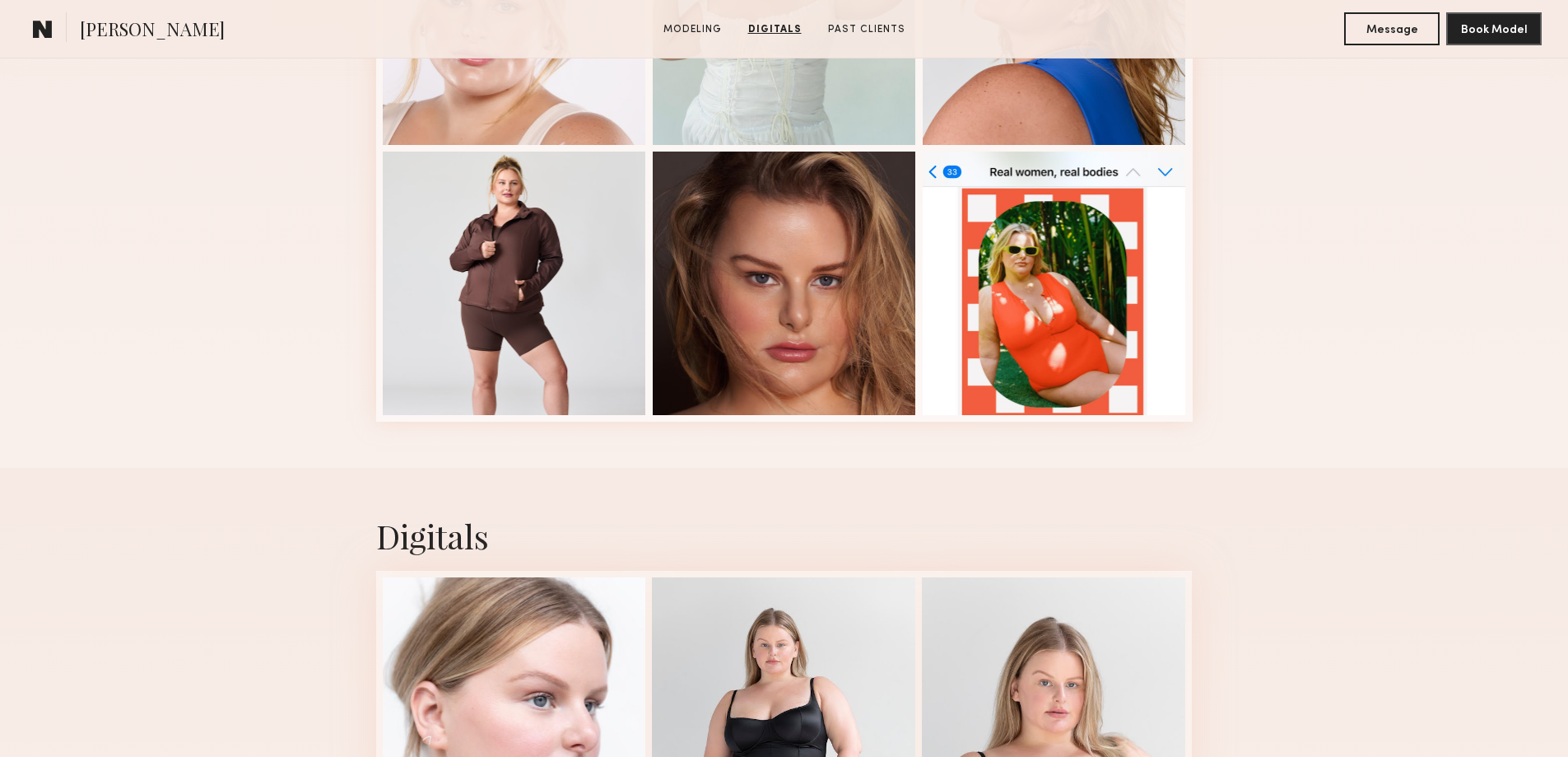
scroll to position [529, 0]
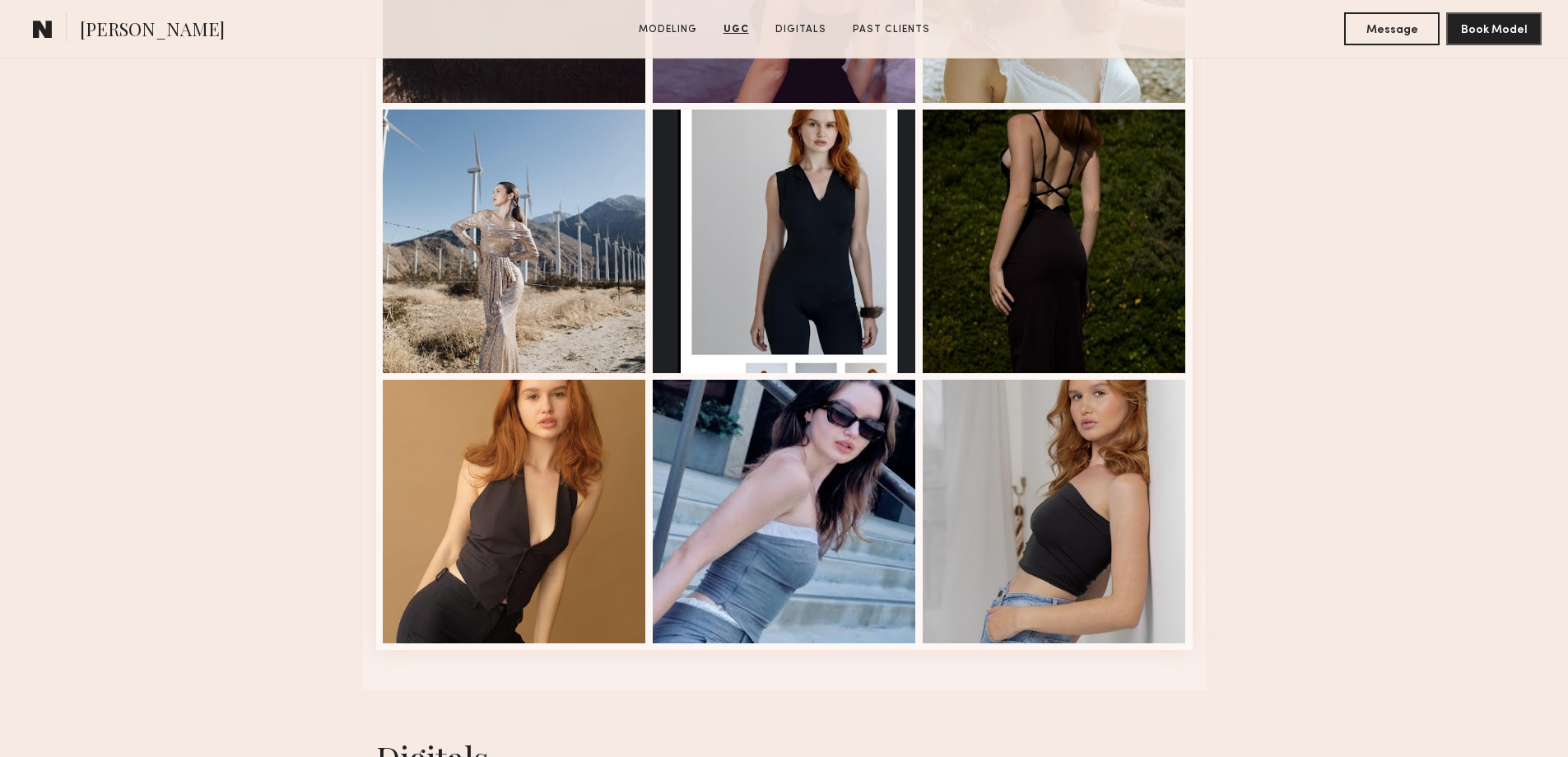
scroll to position [2649, 0]
